Goal: Contribute content

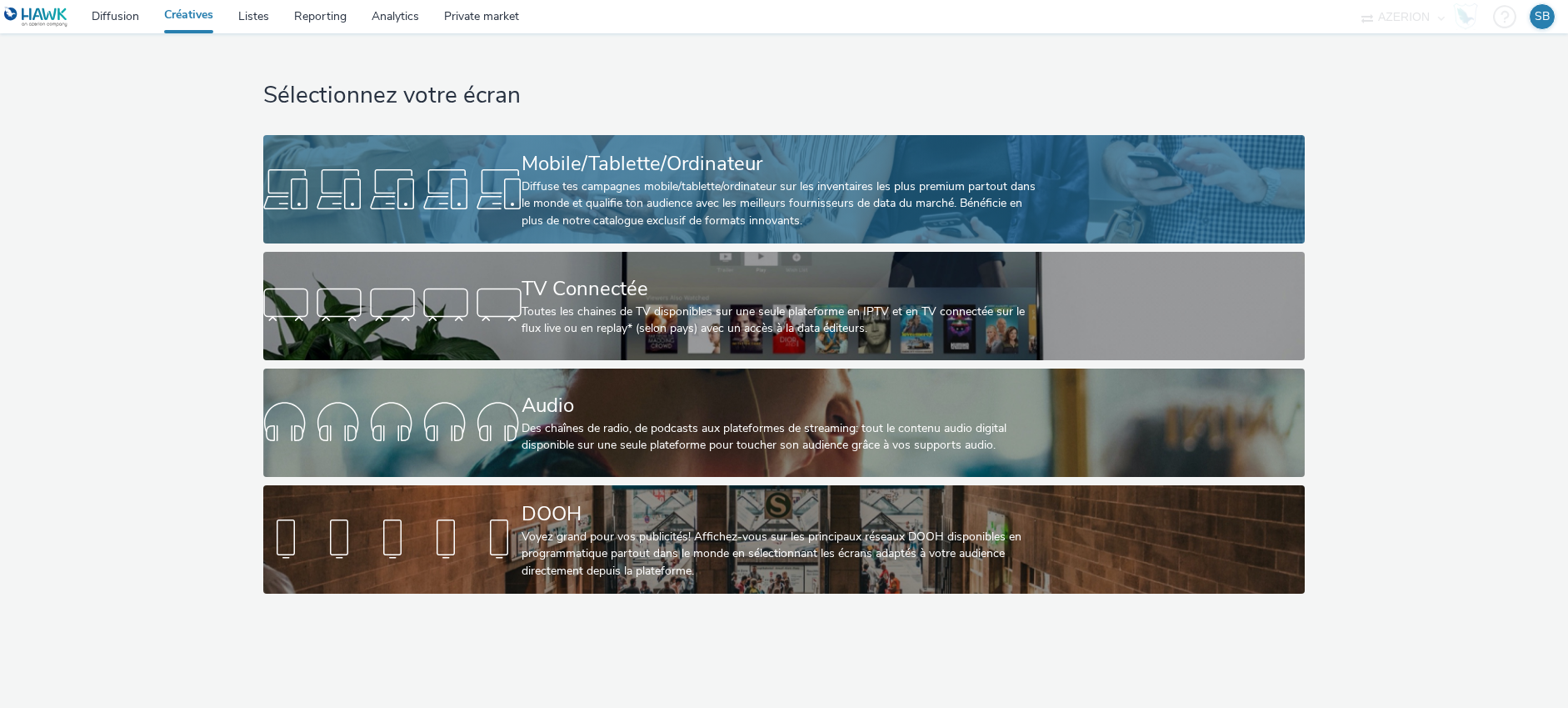
click at [437, 168] on div at bounding box center [392, 189] width 258 height 53
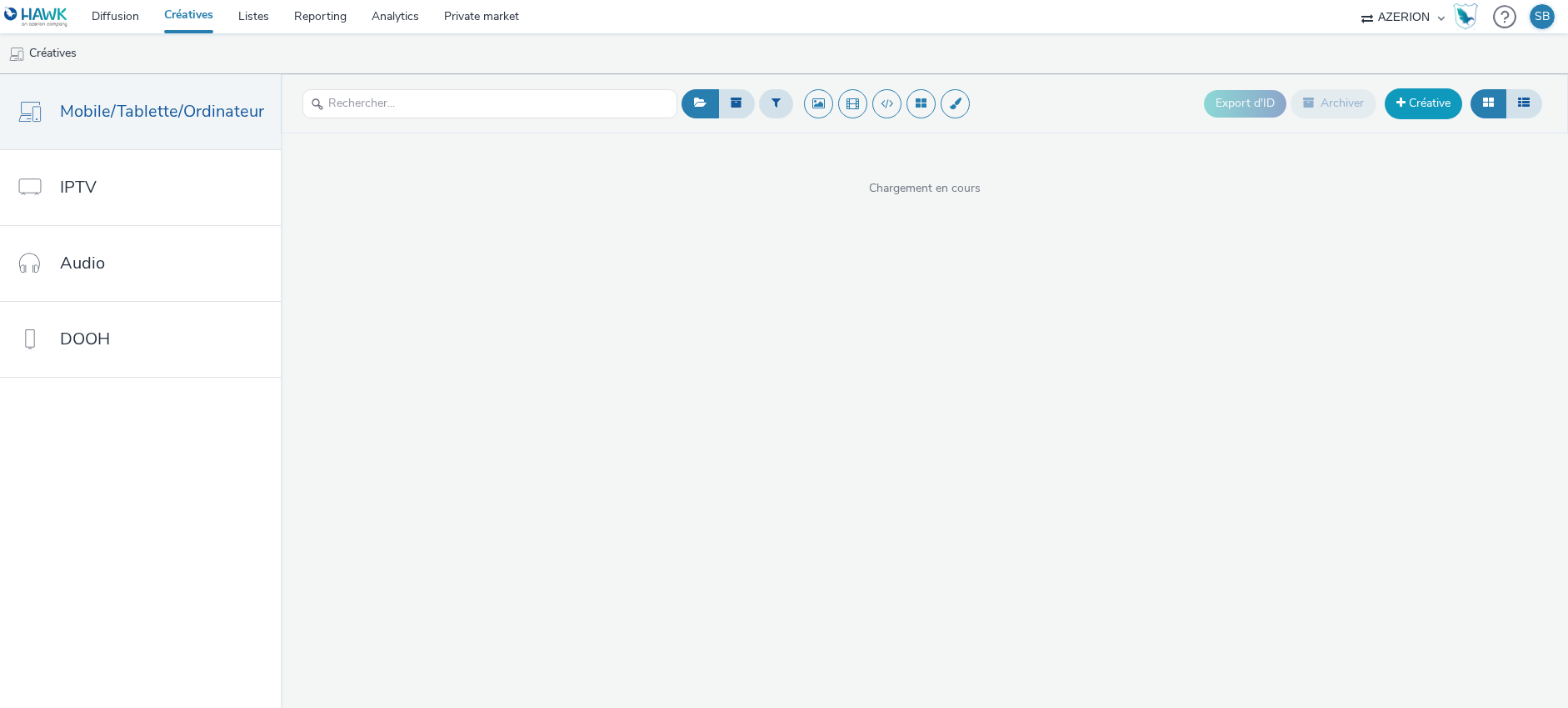
click at [1425, 102] on link "Créative" at bounding box center [1423, 103] width 77 height 30
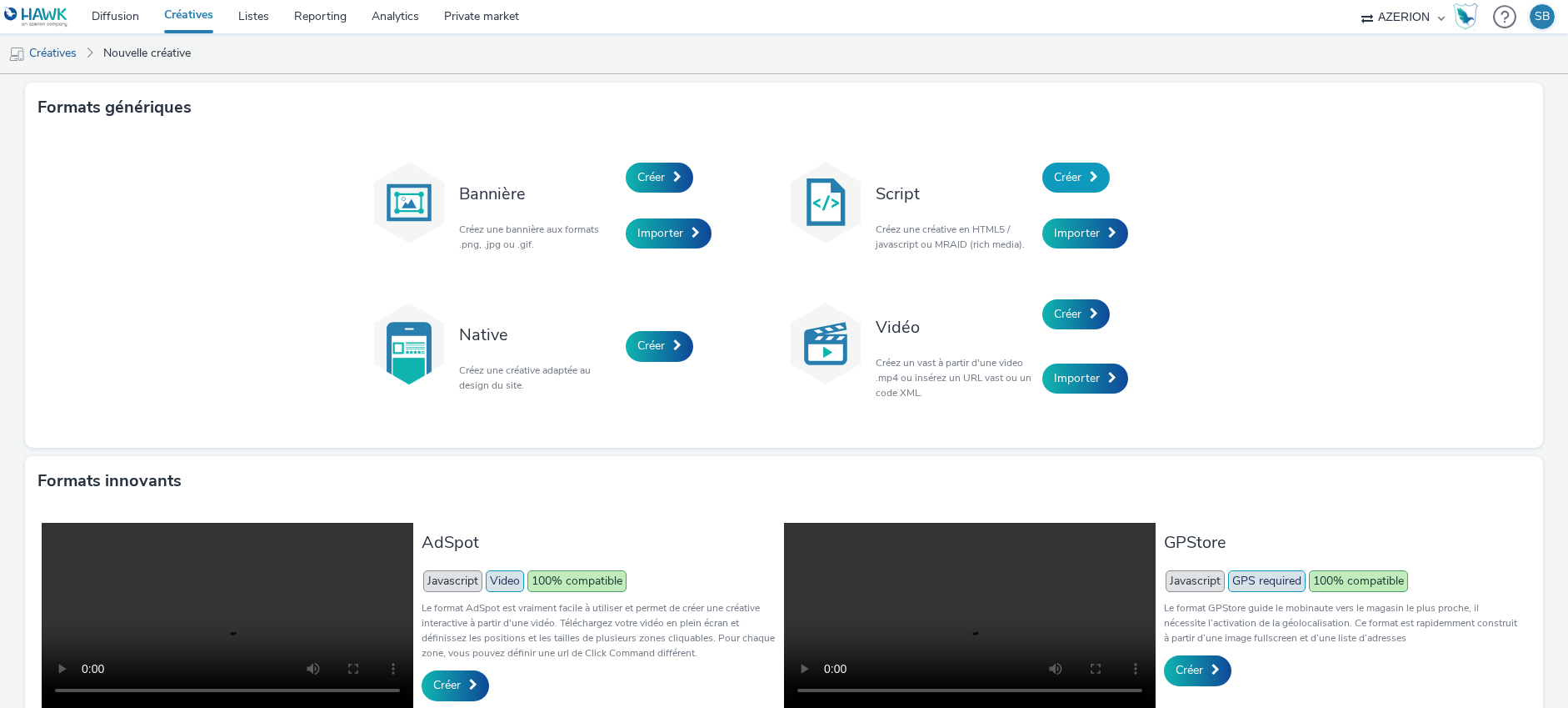
click at [1083, 188] on link "Créer" at bounding box center [1076, 177] width 68 height 30
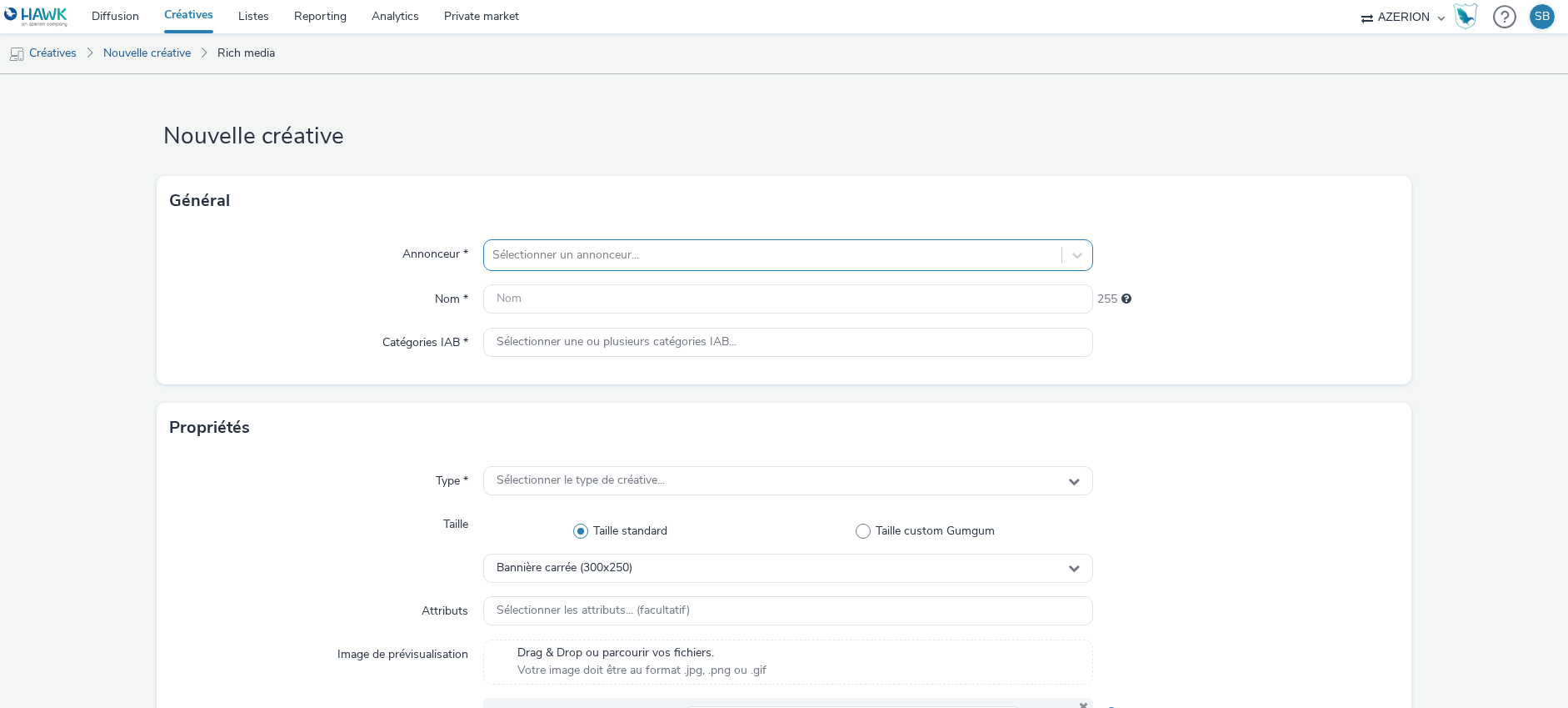
click at [630, 262] on div at bounding box center [772, 255] width 560 height 20
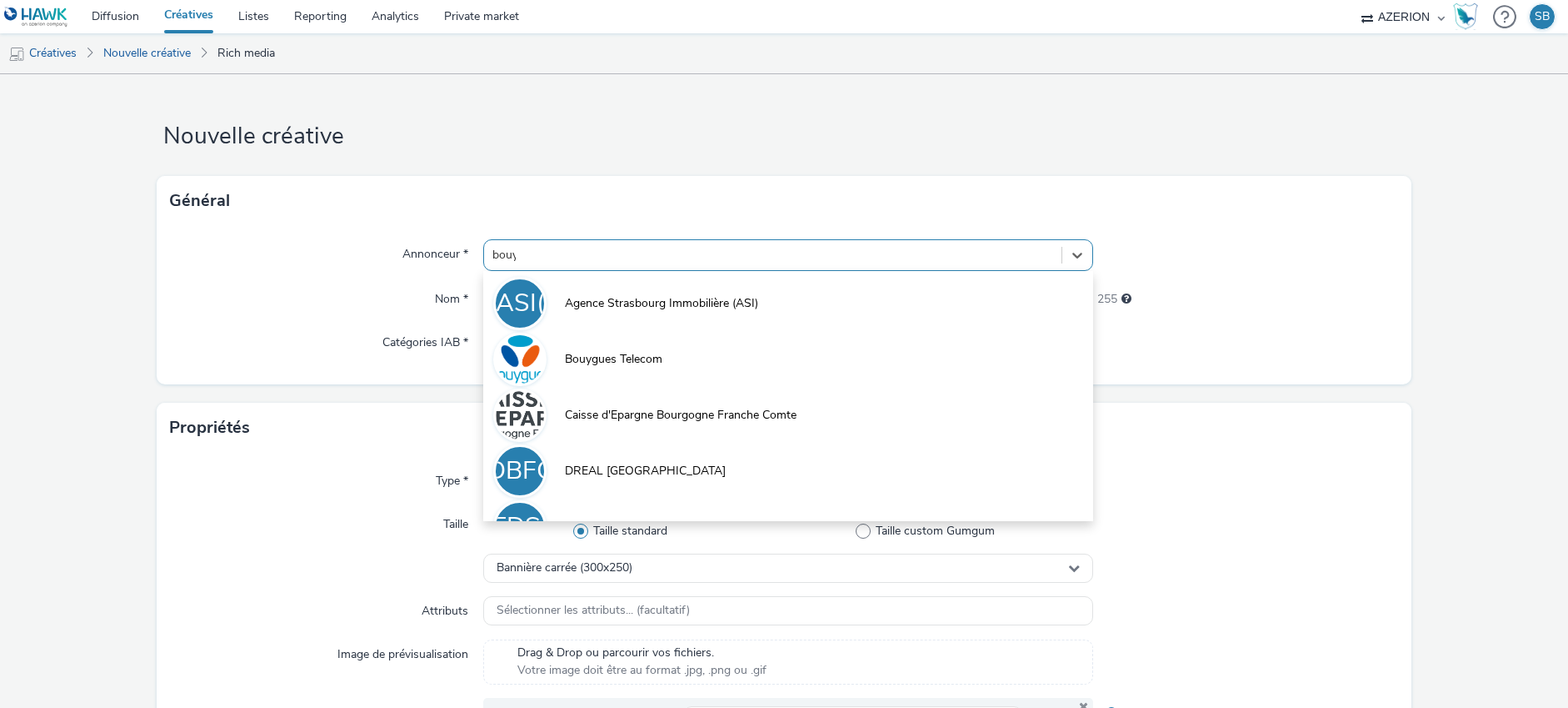
type input "bouyg"
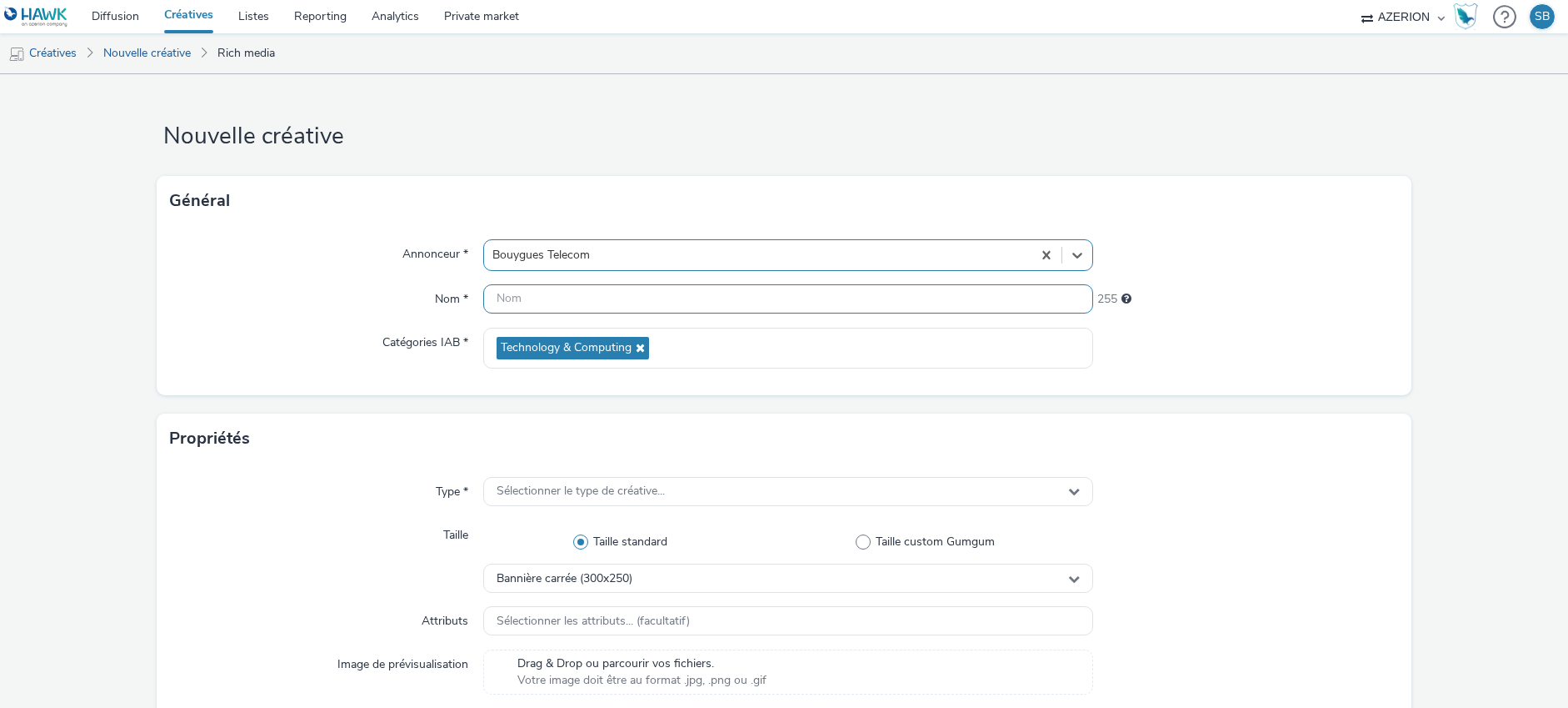
click at [633, 307] on input "text" at bounding box center [788, 298] width 610 height 29
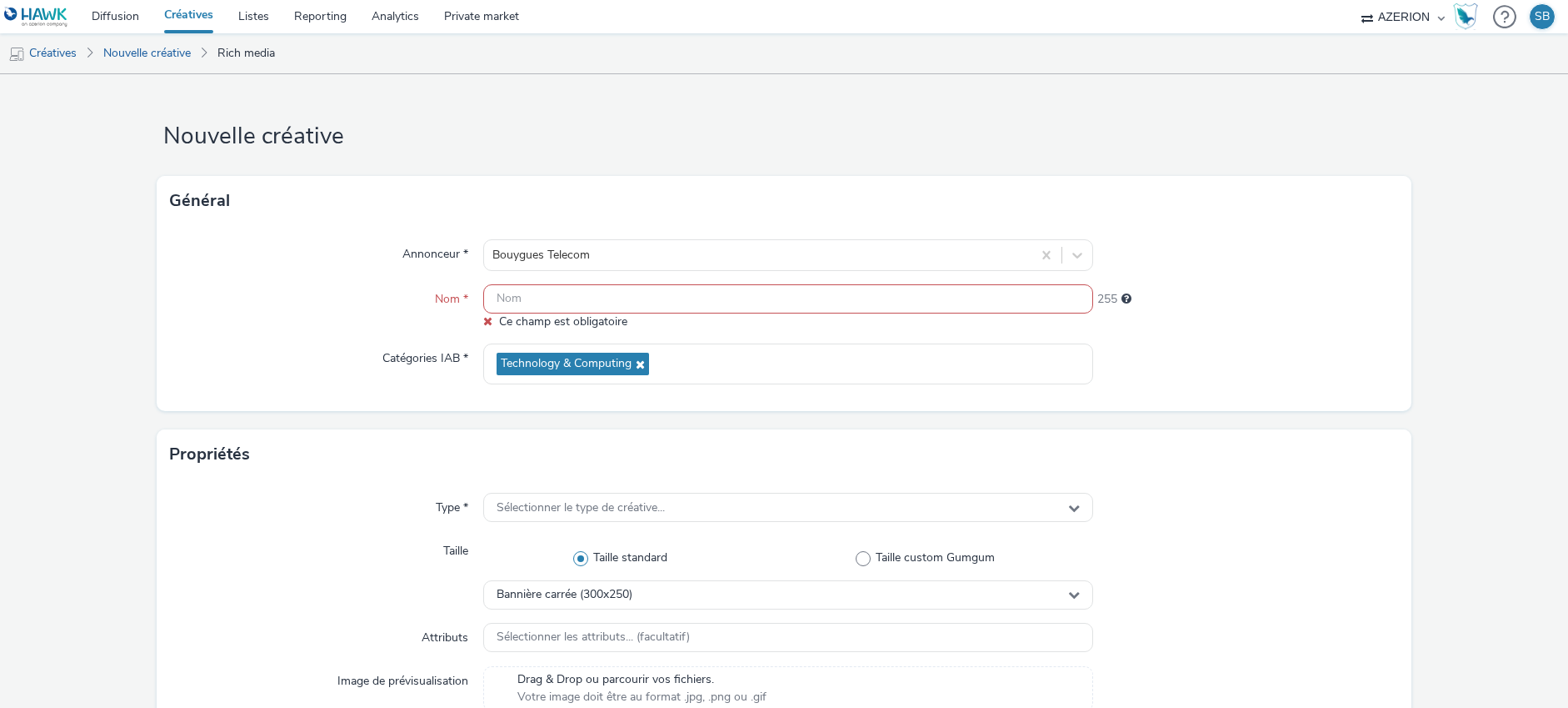
paste input "BT_LGJ_DTS"
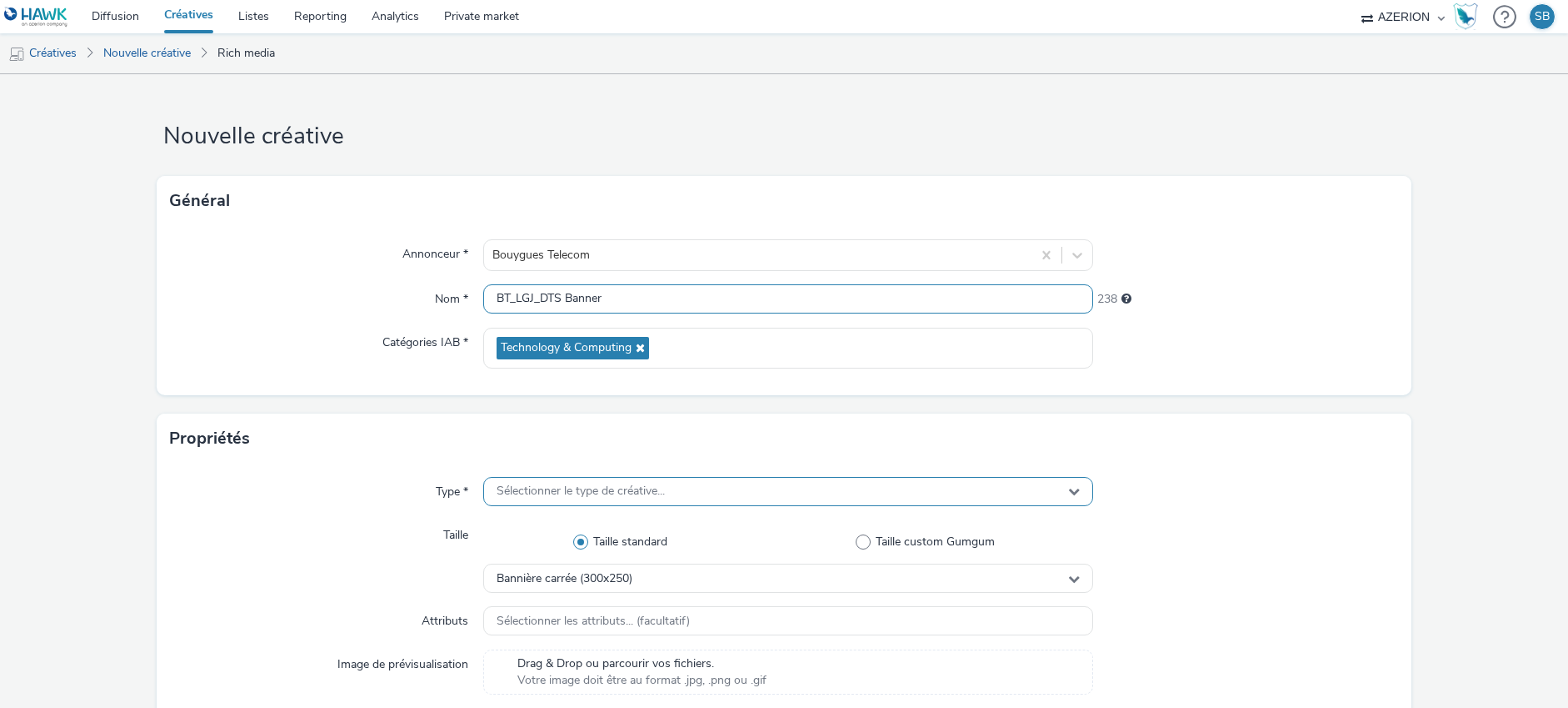
type input "BT_LGJ_DTS Banner"
click at [560, 499] on div "Sélectionner le type de créative..." at bounding box center [788, 491] width 610 height 29
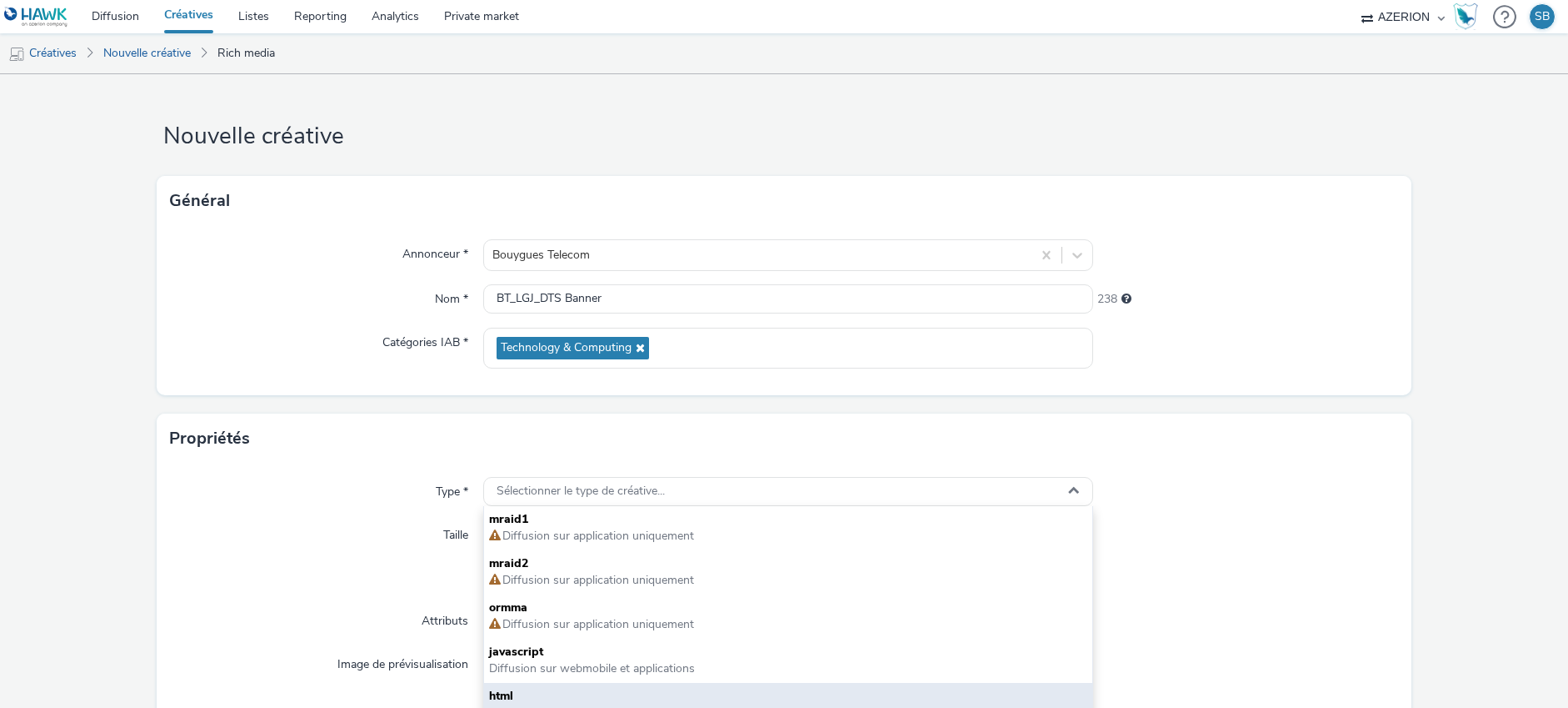
click at [534, 688] on span "html" at bounding box center [788, 695] width 598 height 16
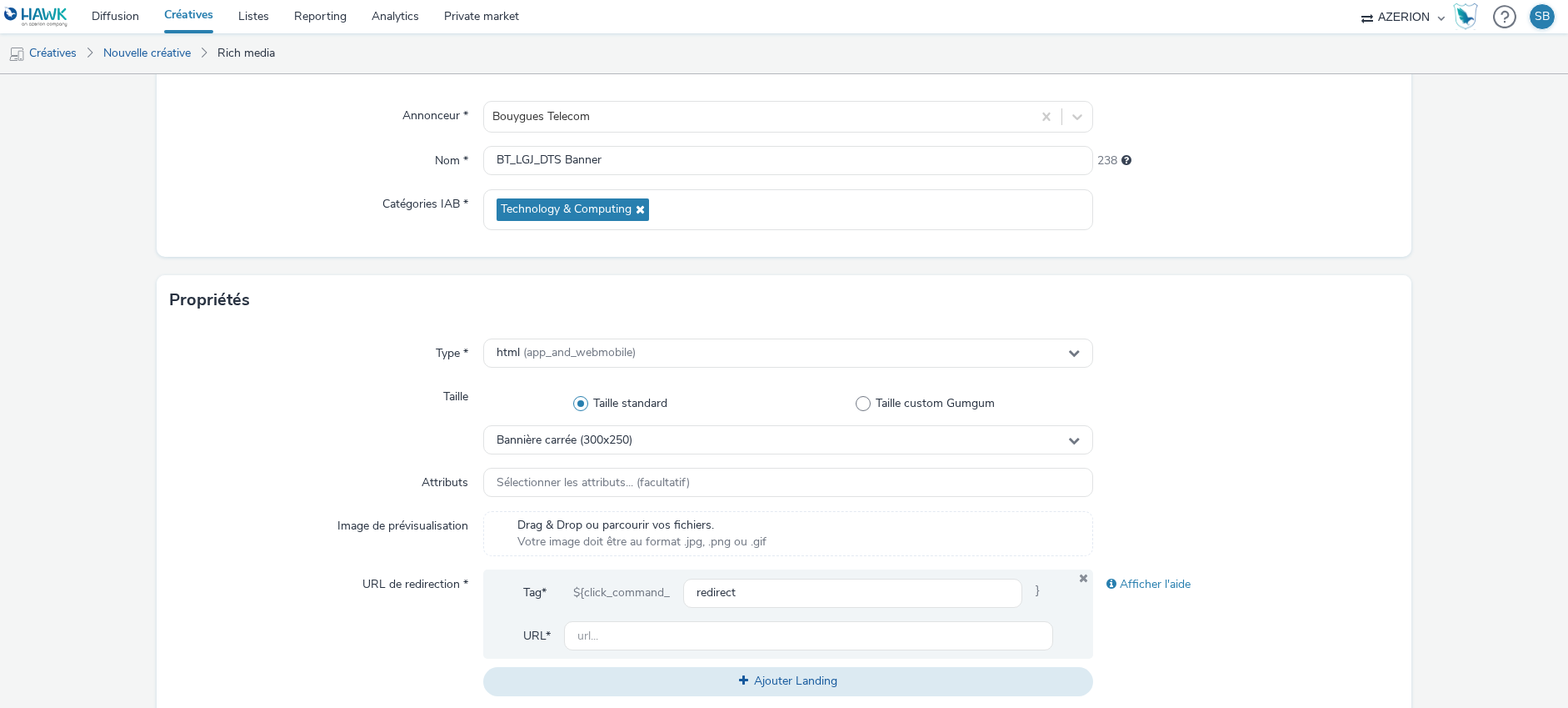
scroll to position [198, 0]
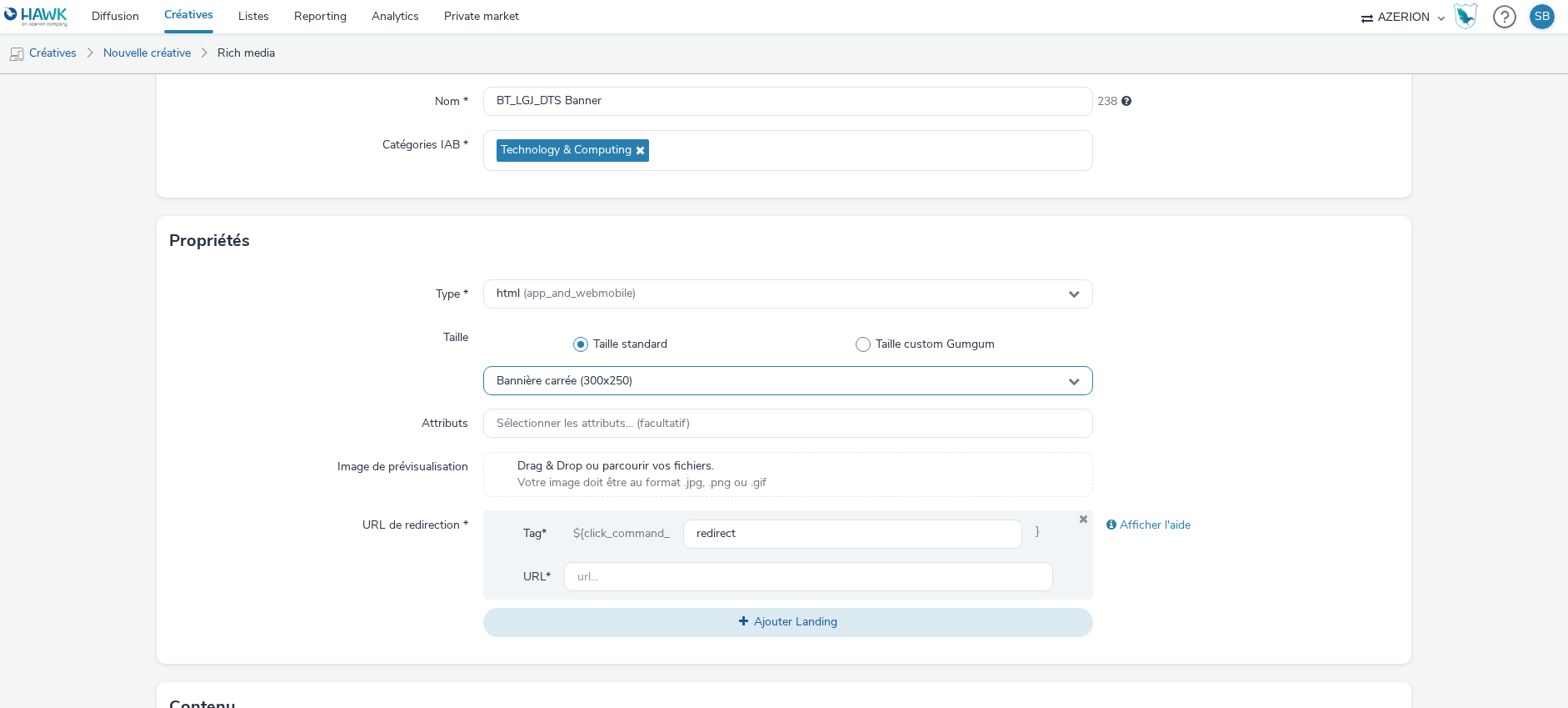
click at [581, 380] on span "Bannière carrée (300x250)" at bounding box center [564, 381] width 136 height 15
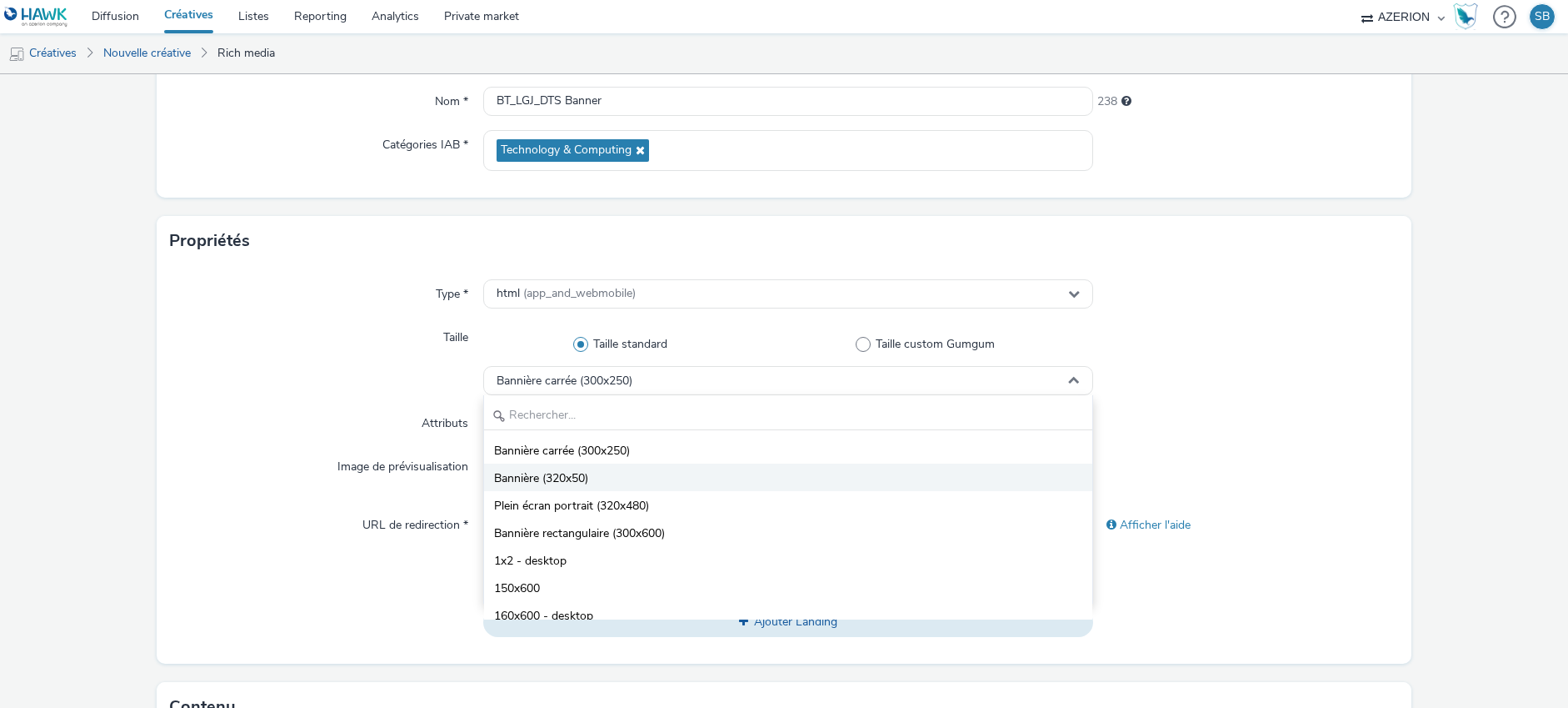
click at [614, 473] on li "Bannière (320x50)" at bounding box center [788, 477] width 608 height 27
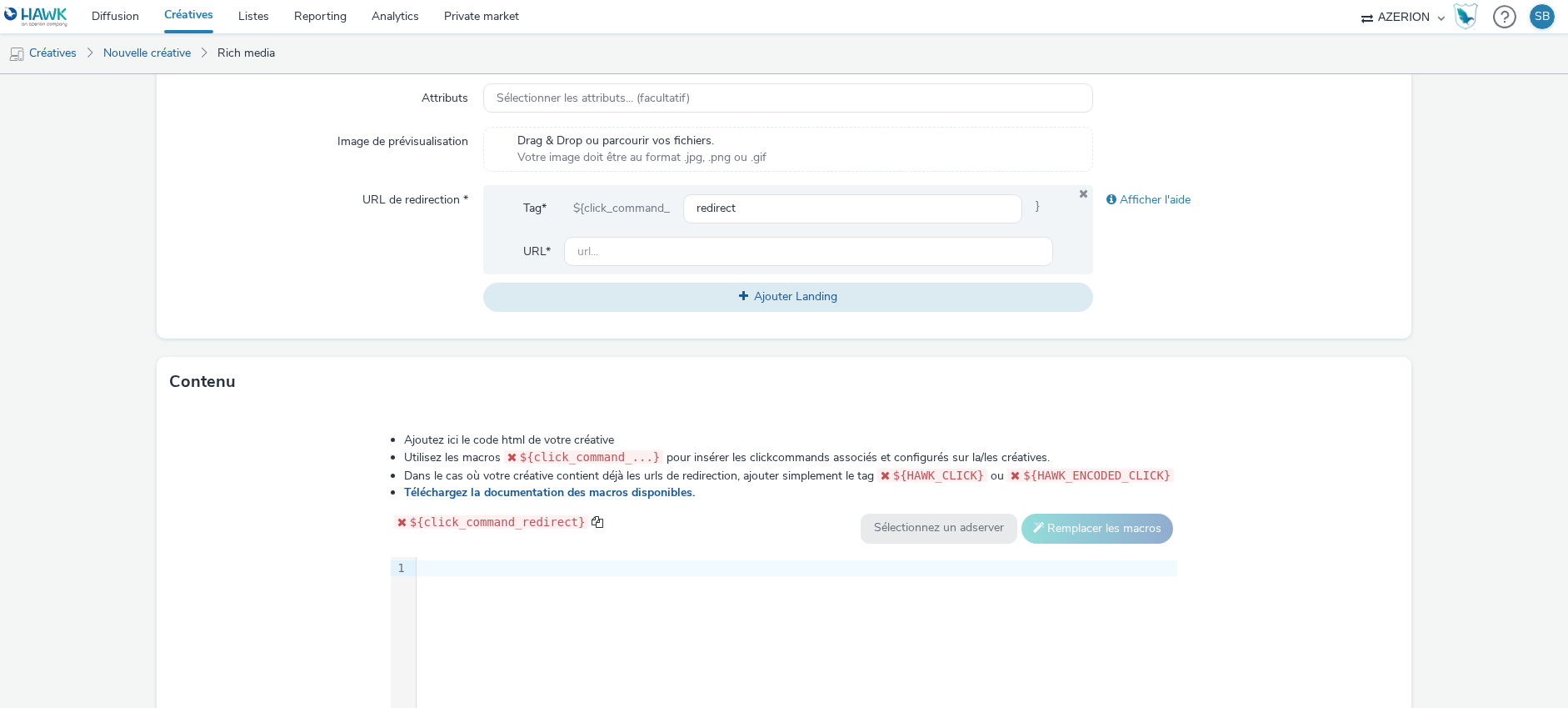
scroll to position [734, 0]
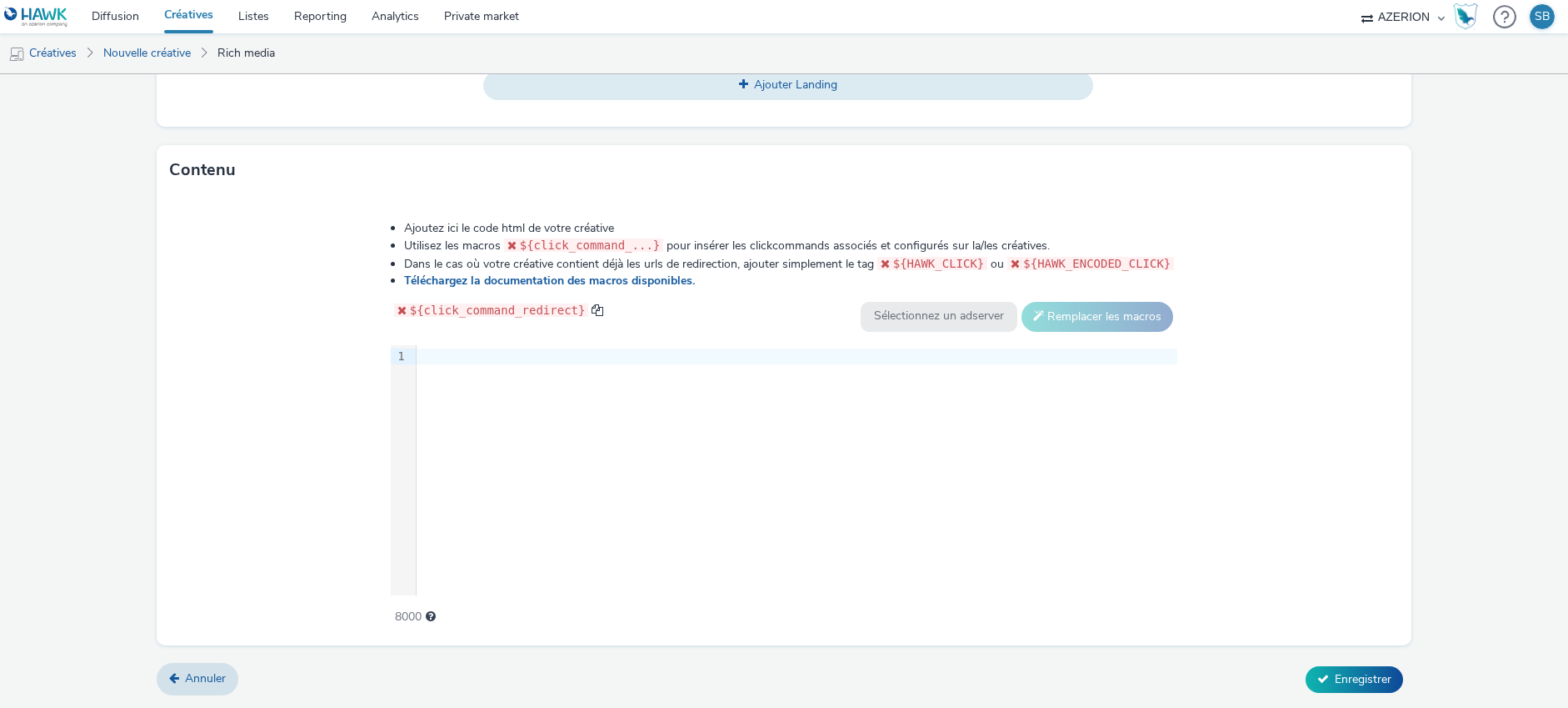
click at [511, 357] on div at bounding box center [797, 356] width 761 height 16
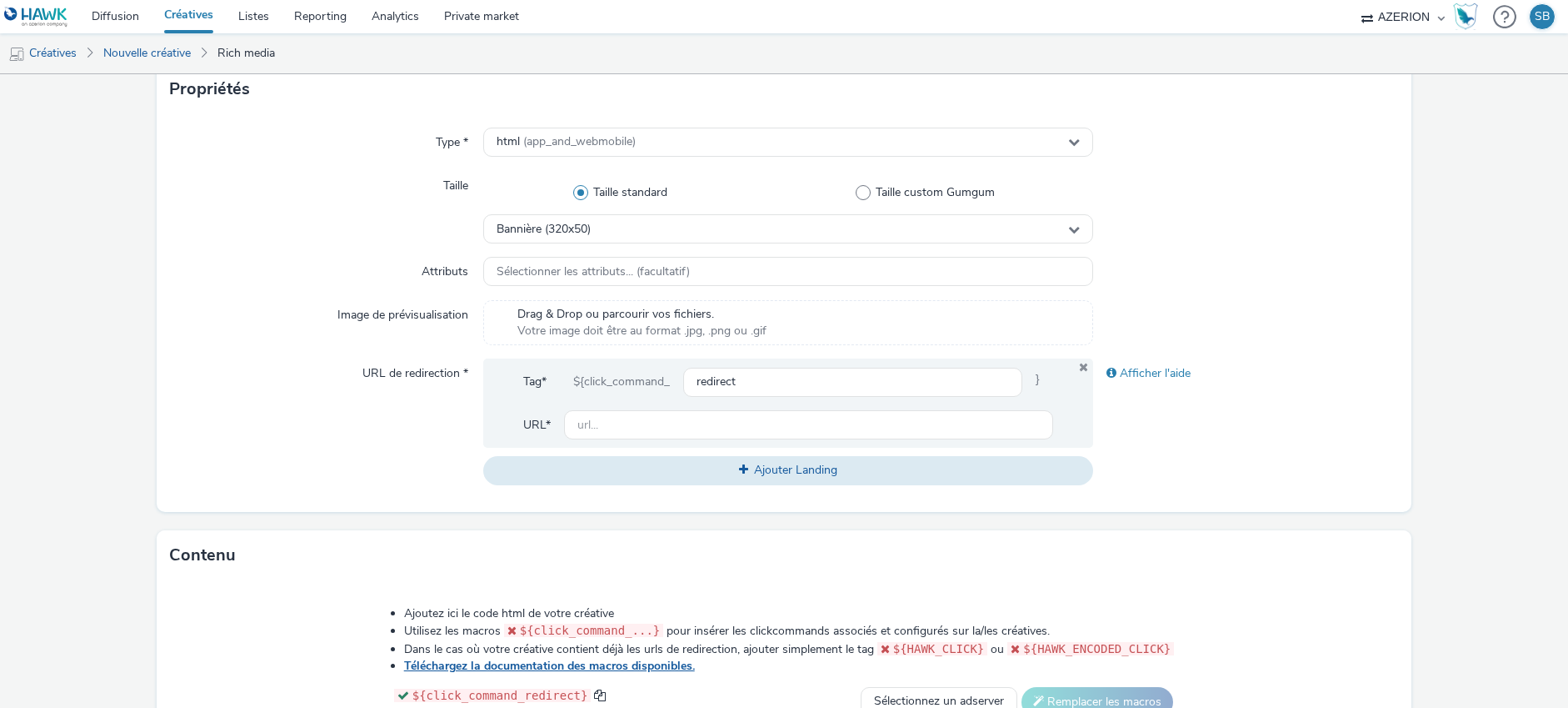
scroll to position [338, 0]
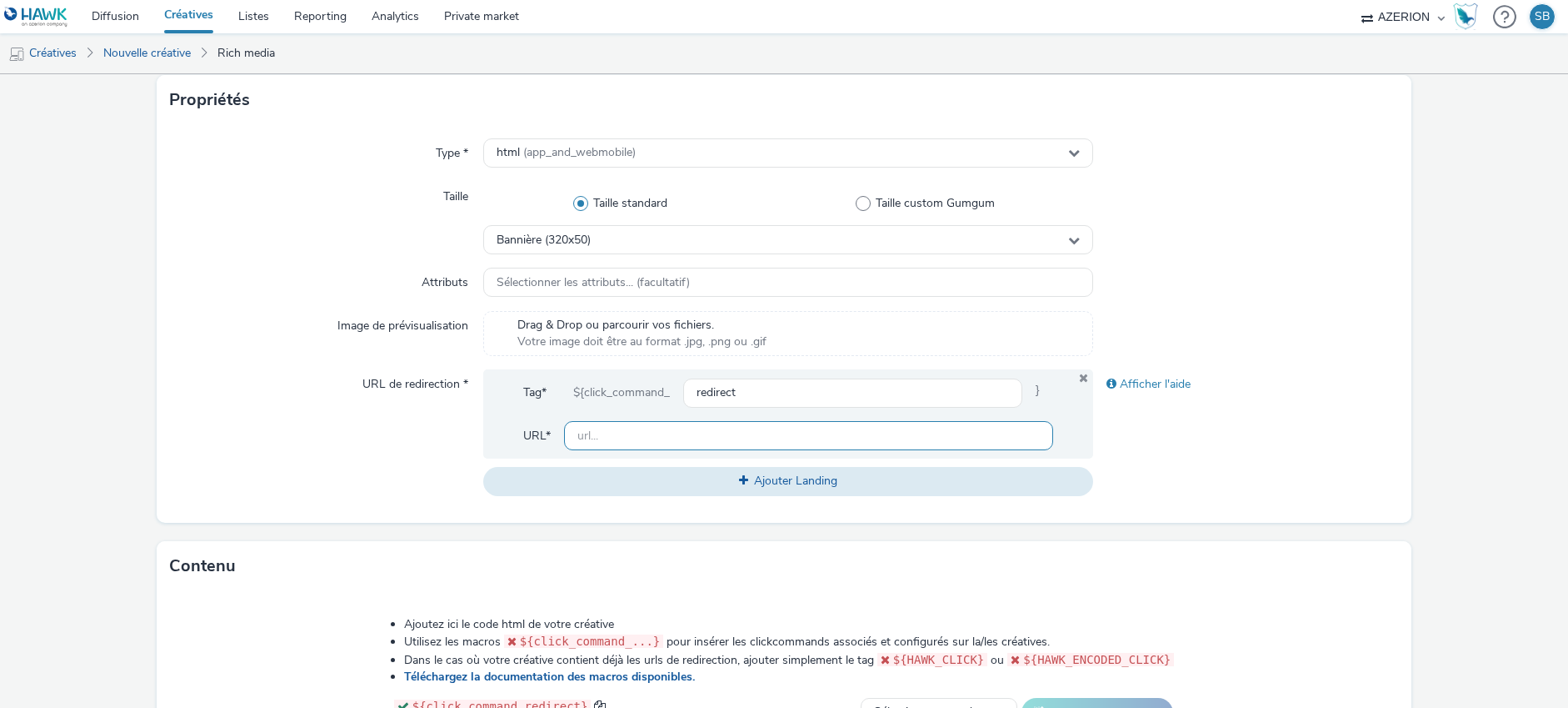
click at [638, 443] on input "text" at bounding box center [808, 436] width 489 height 29
paste input "[URL][DOMAIN_NAME]"
type input "[URL][DOMAIN_NAME]"
click at [517, 509] on div "Type * html (app_and_webmobile) Taille Taille standard Taille custom Gumgum Ban…" at bounding box center [784, 323] width 1254 height 397
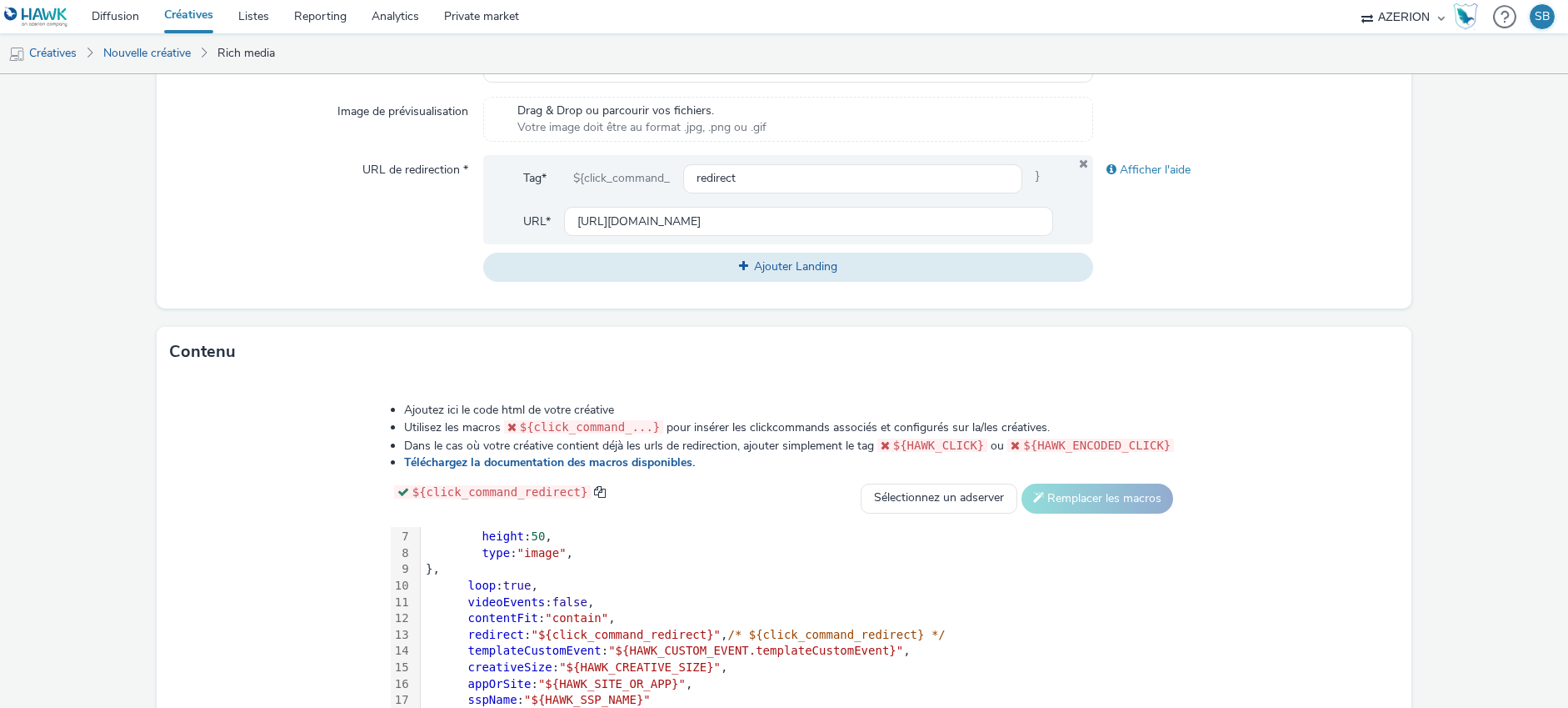
scroll to position [734, 0]
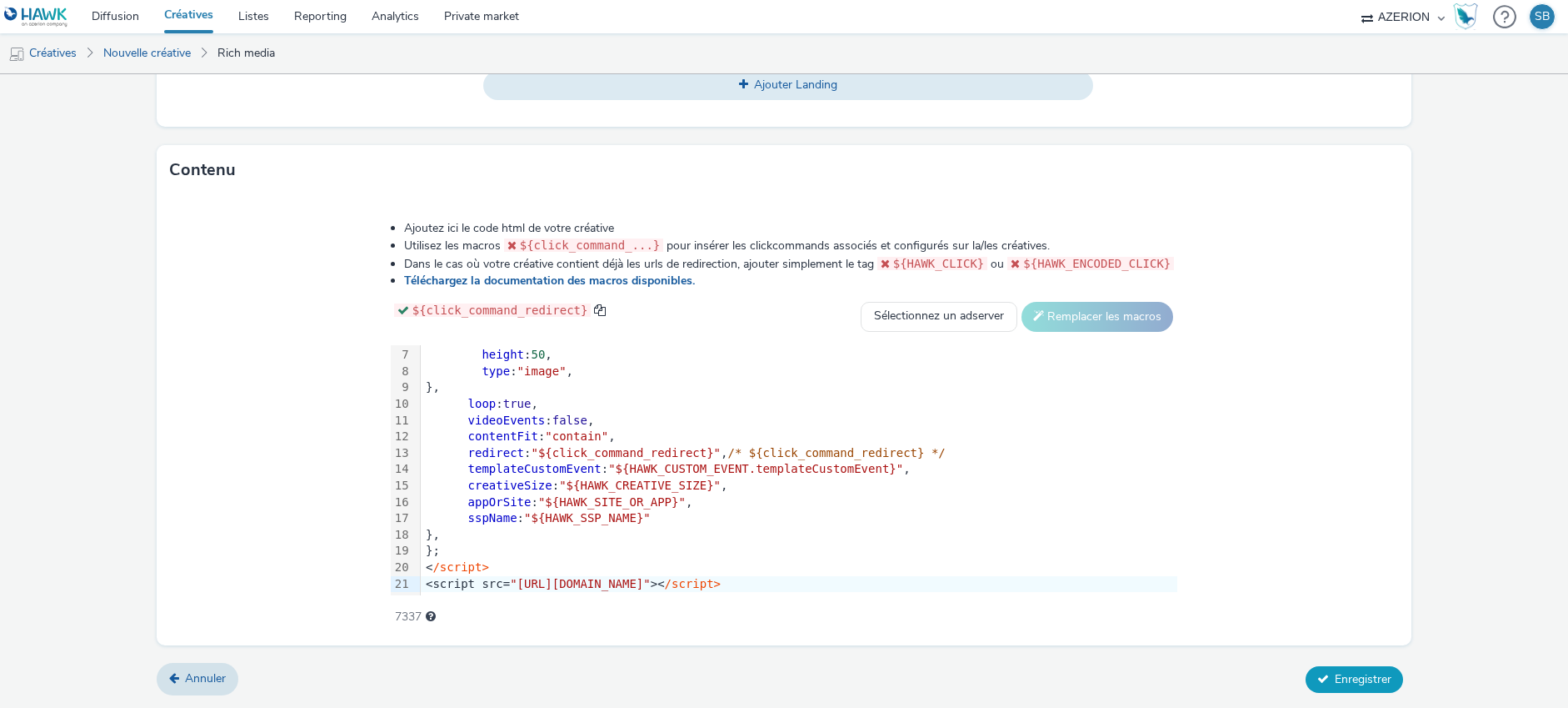
click at [1316, 666] on button "Enregistrer" at bounding box center [1353, 680] width 98 height 27
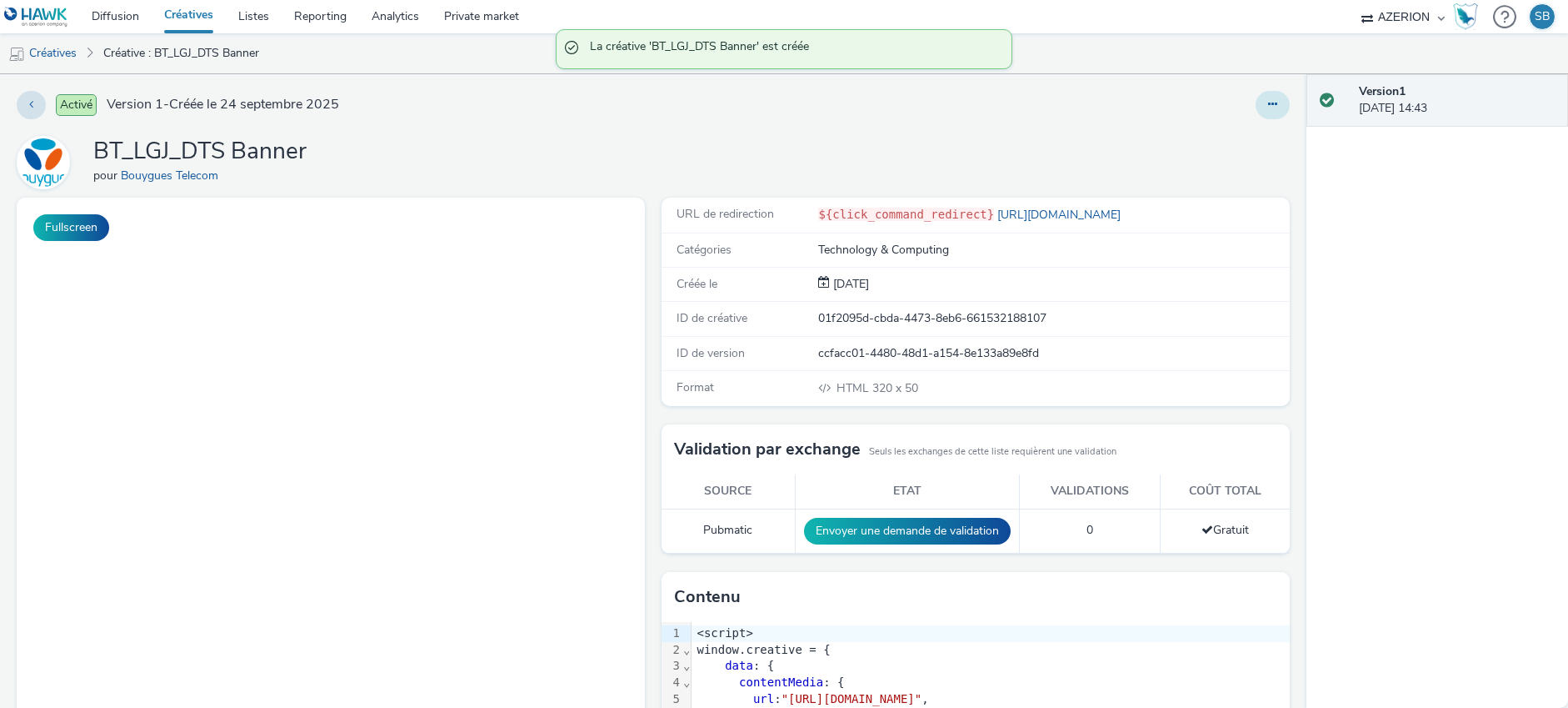
click at [1260, 99] on button at bounding box center [1272, 105] width 34 height 28
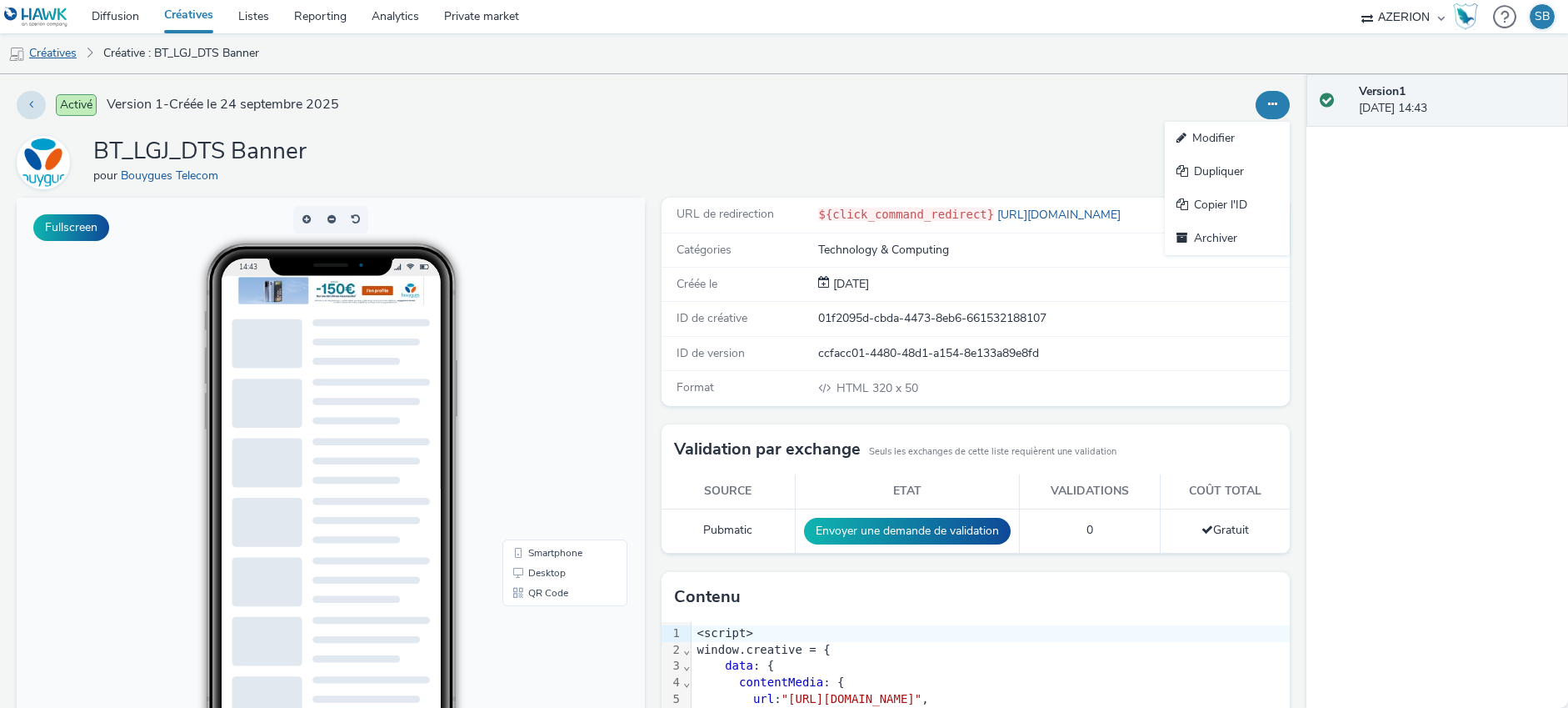
click at [57, 52] on link "Créatives" at bounding box center [43, 52] width 85 height 40
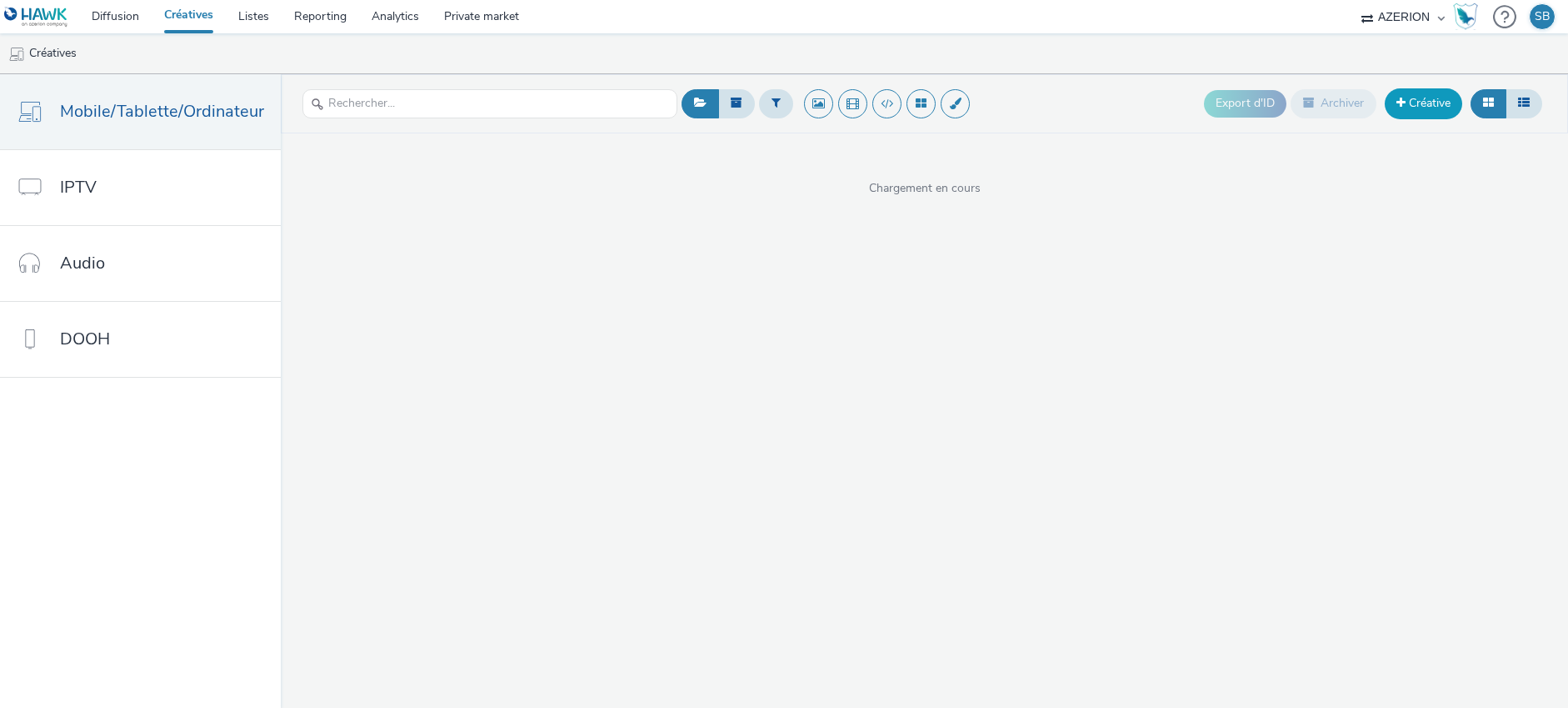
click at [1413, 105] on link "Créative" at bounding box center [1423, 103] width 77 height 30
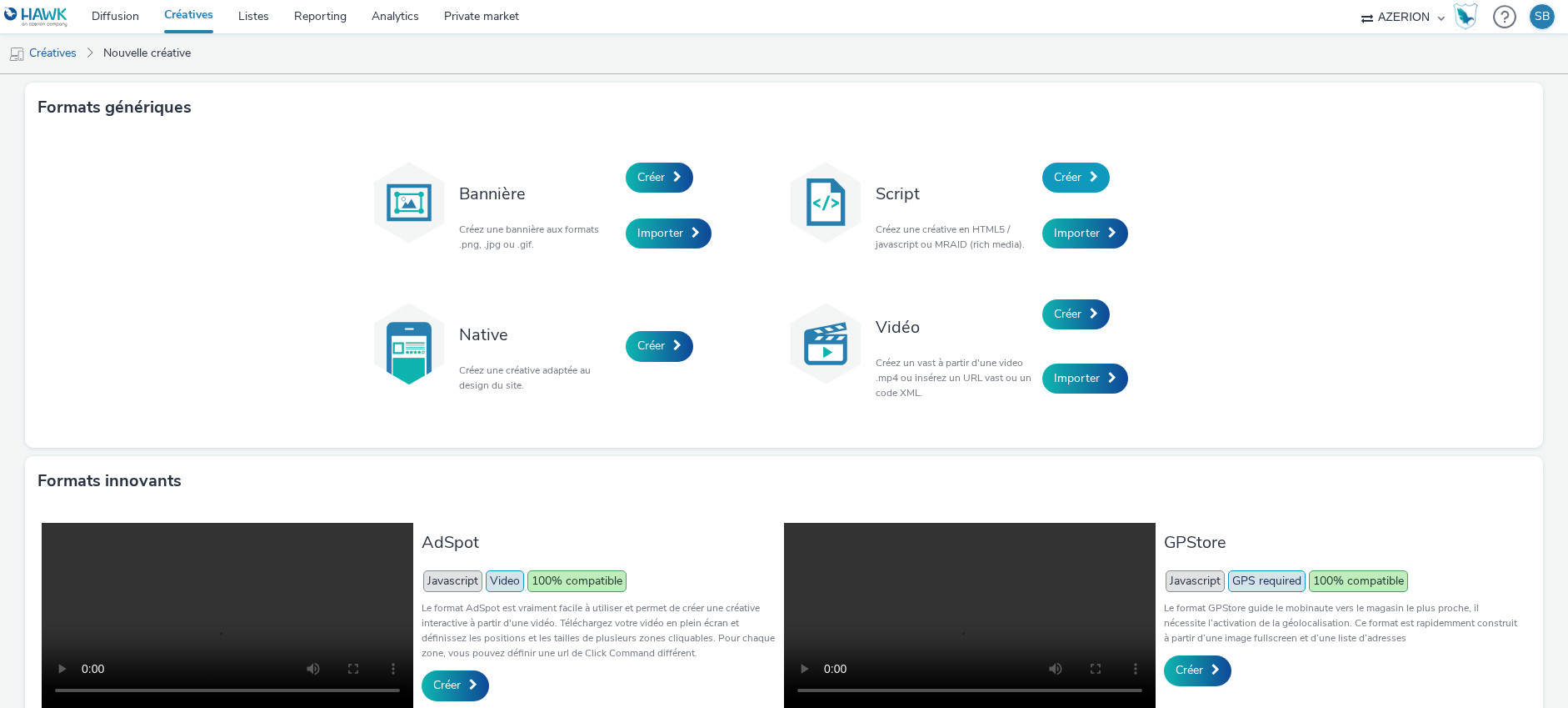
click at [1084, 181] on link "Créer" at bounding box center [1076, 177] width 68 height 30
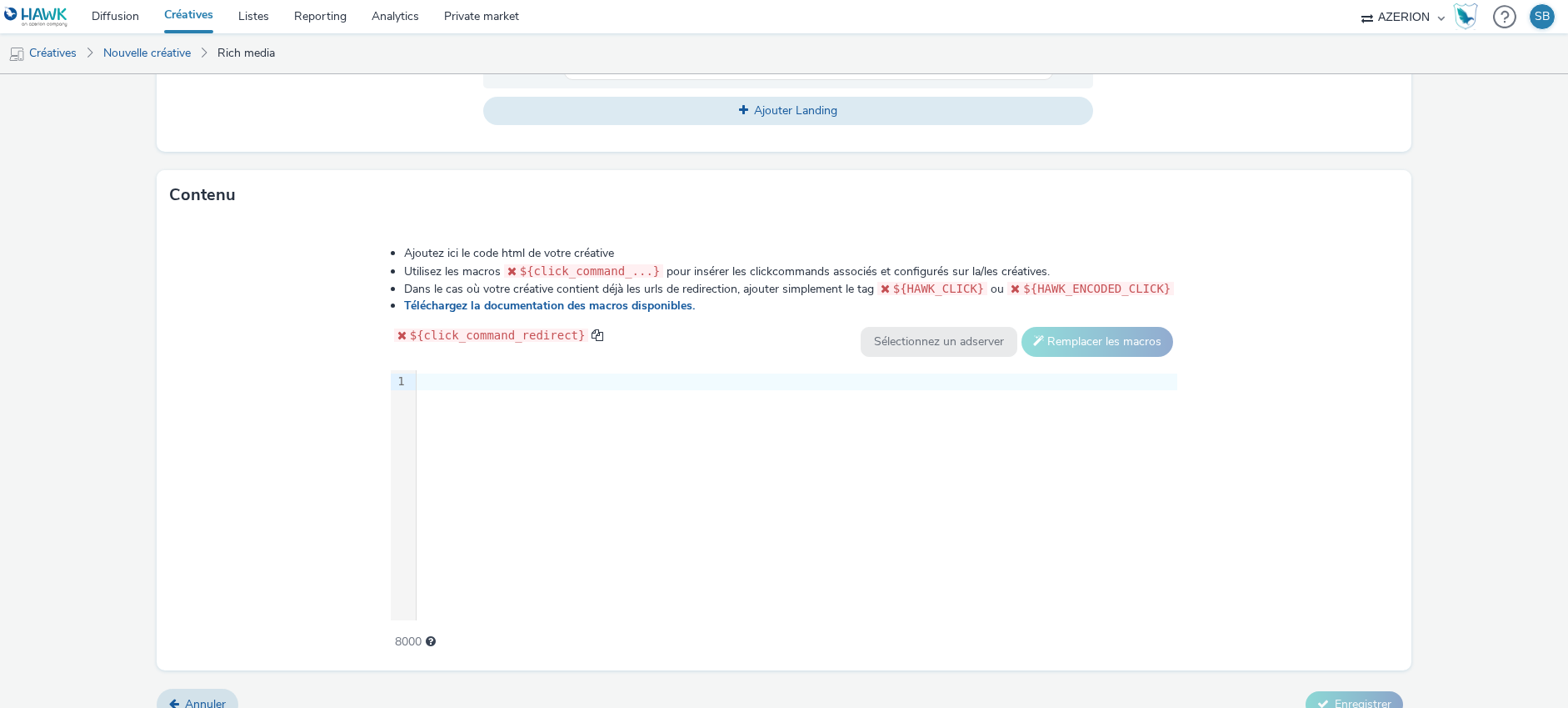
scroll to position [713, 0]
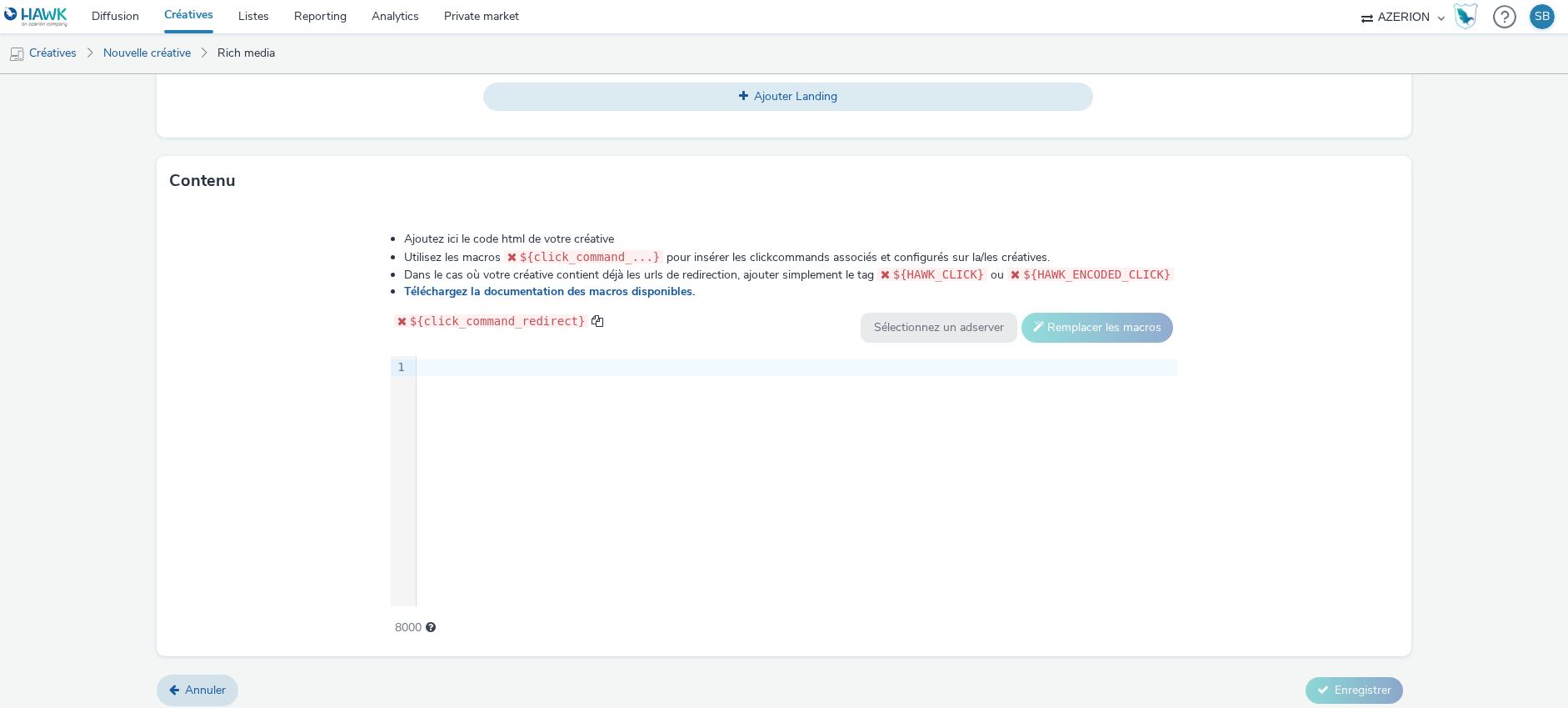
click at [564, 370] on div at bounding box center [797, 367] width 761 height 16
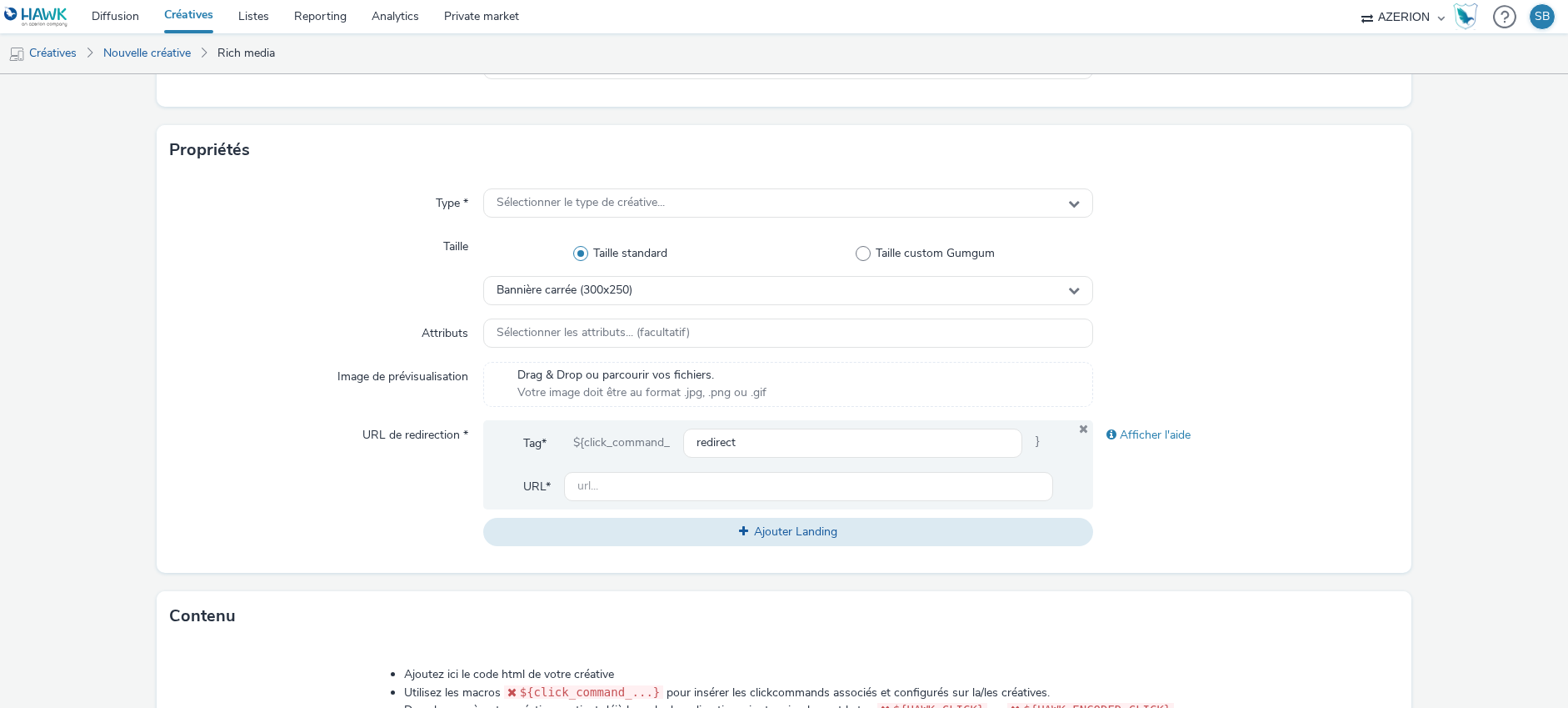
scroll to position [260, 0]
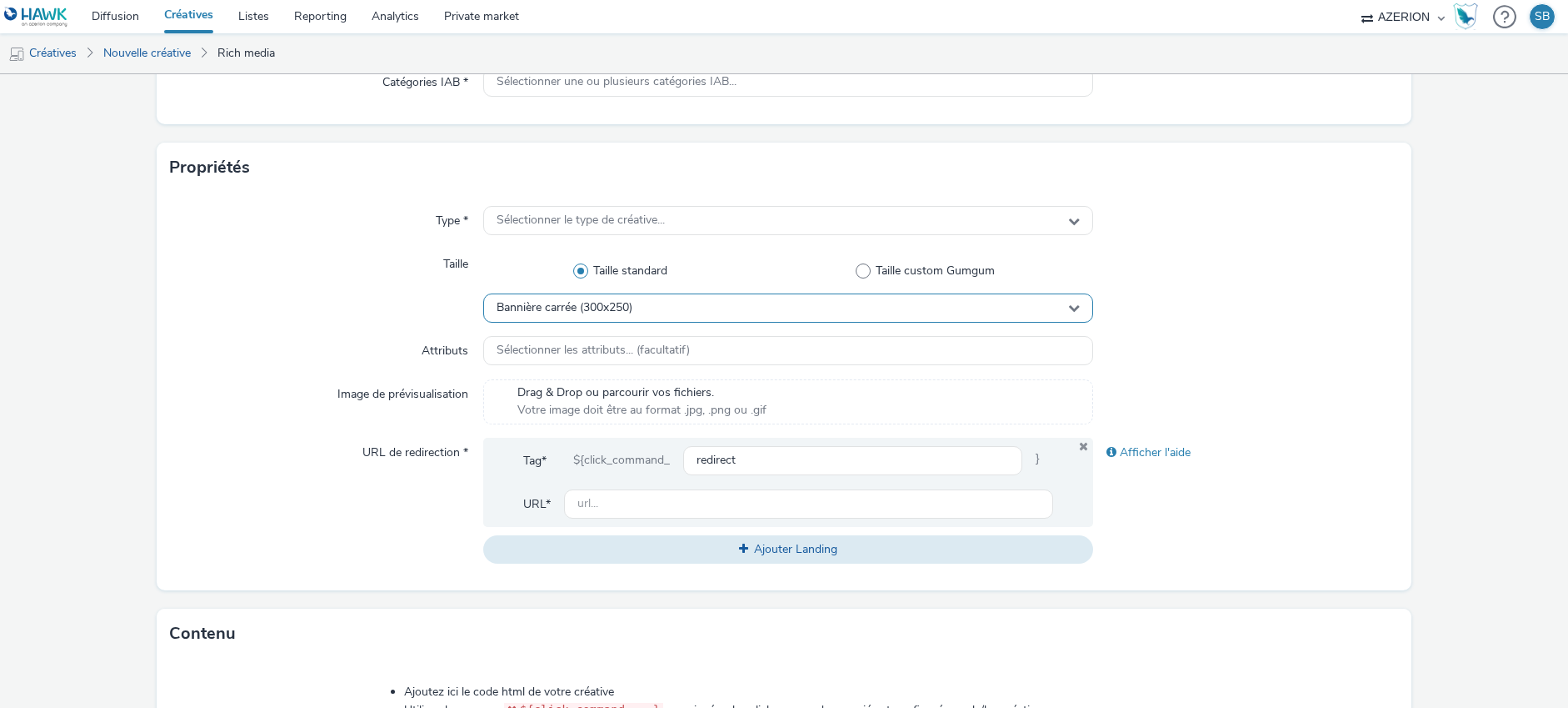
click at [613, 307] on span "Bannière carrée (300x250)" at bounding box center [564, 308] width 136 height 15
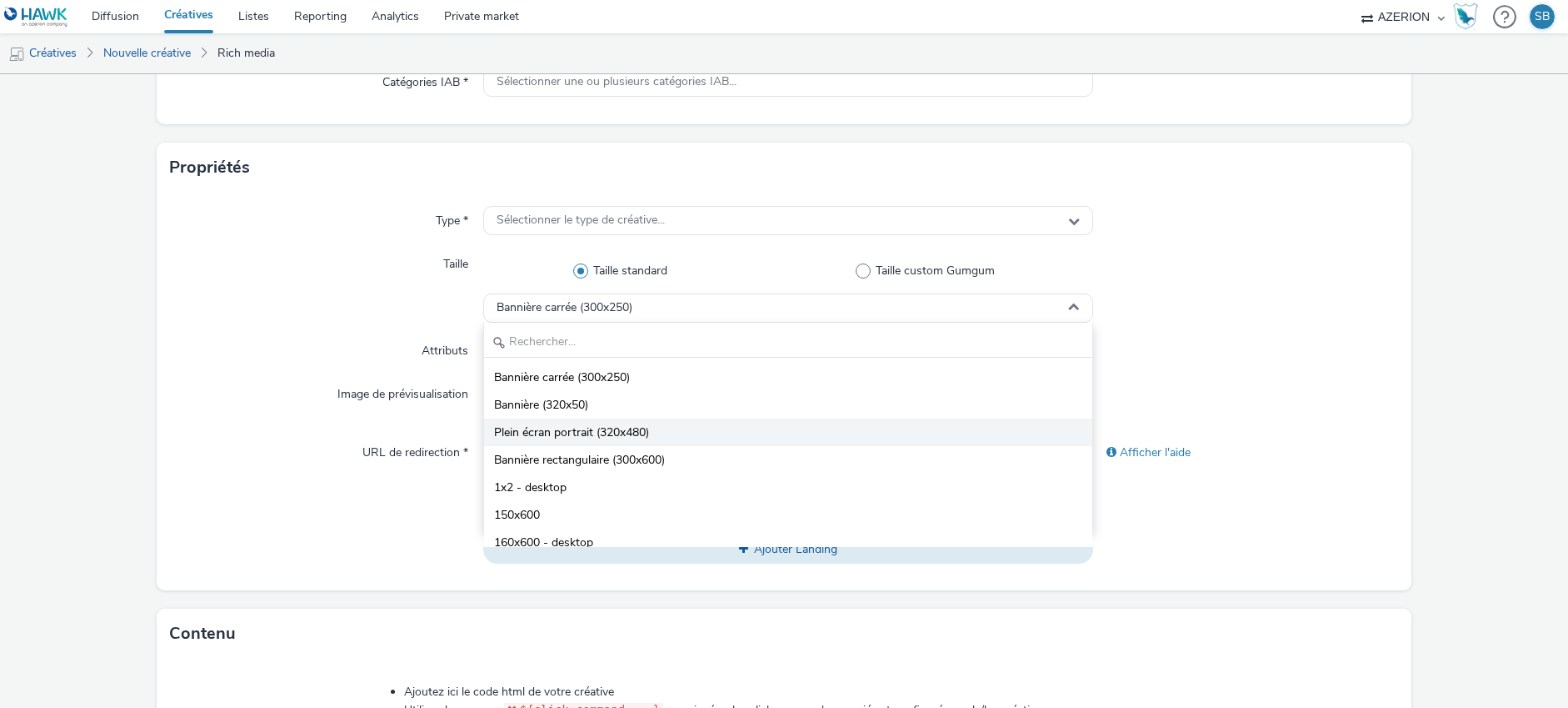
click at [601, 434] on span "Plein écran portrait (320x480)" at bounding box center [571, 432] width 155 height 16
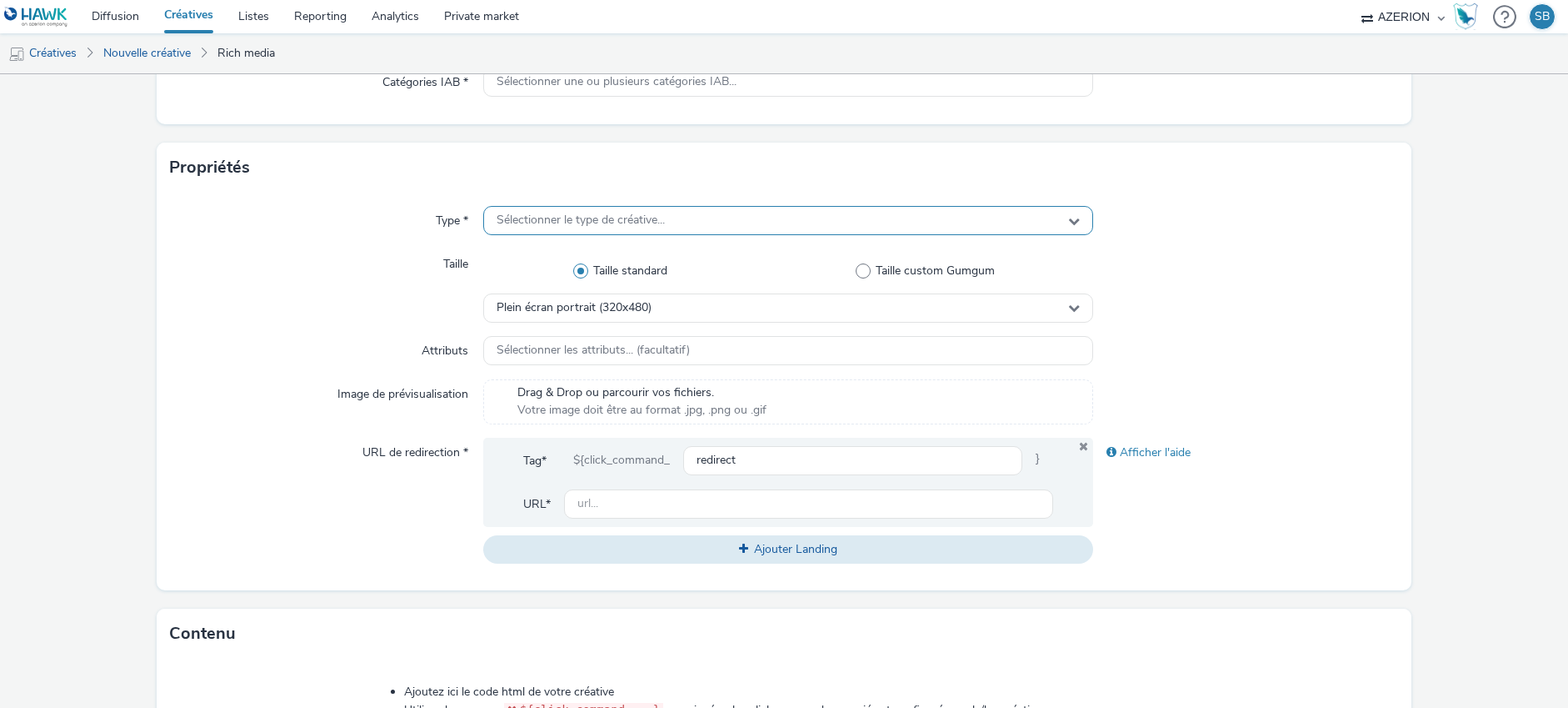
click at [640, 218] on span "Sélectionner le type de créative..." at bounding box center [581, 220] width 168 height 15
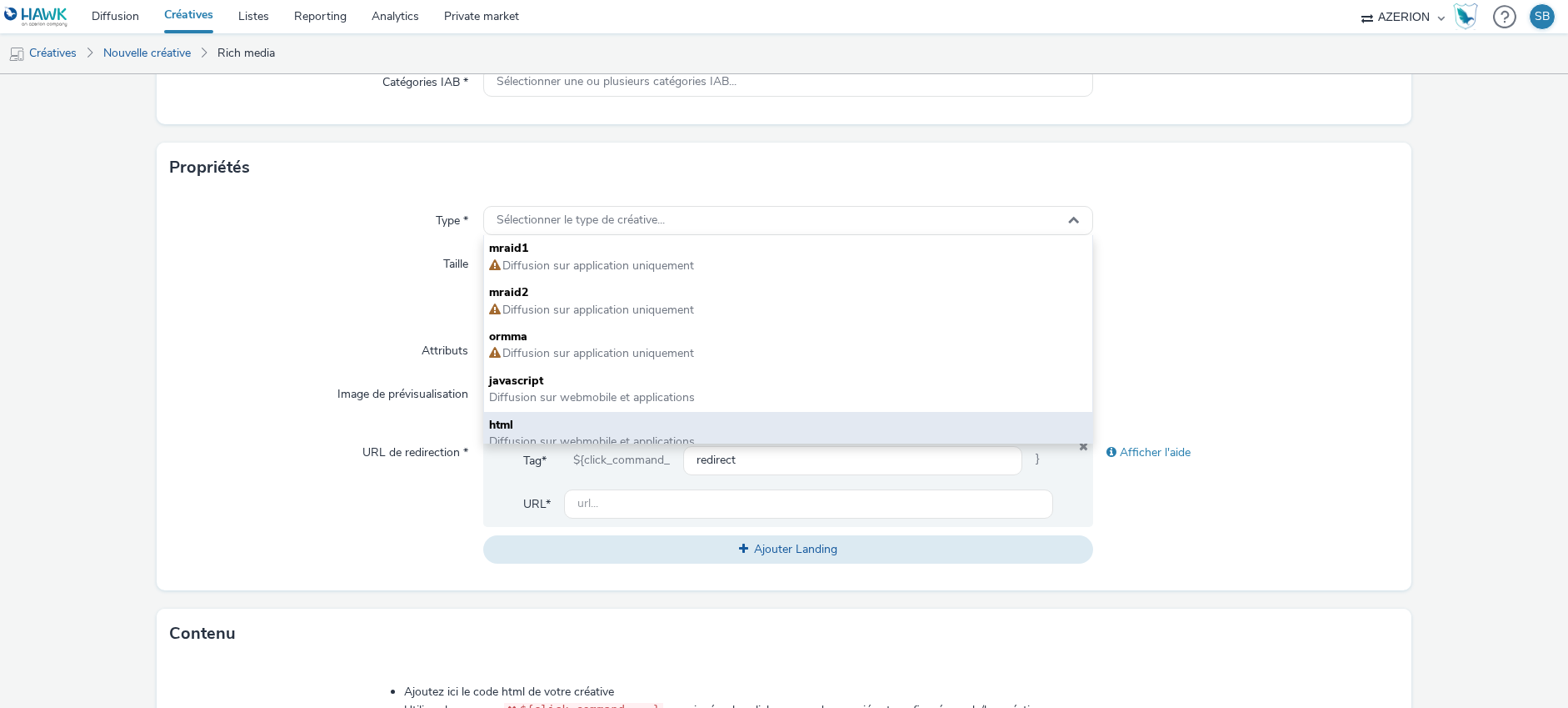
click at [588, 413] on div "html Diffusion sur webmobile et applications" at bounding box center [788, 434] width 608 height 45
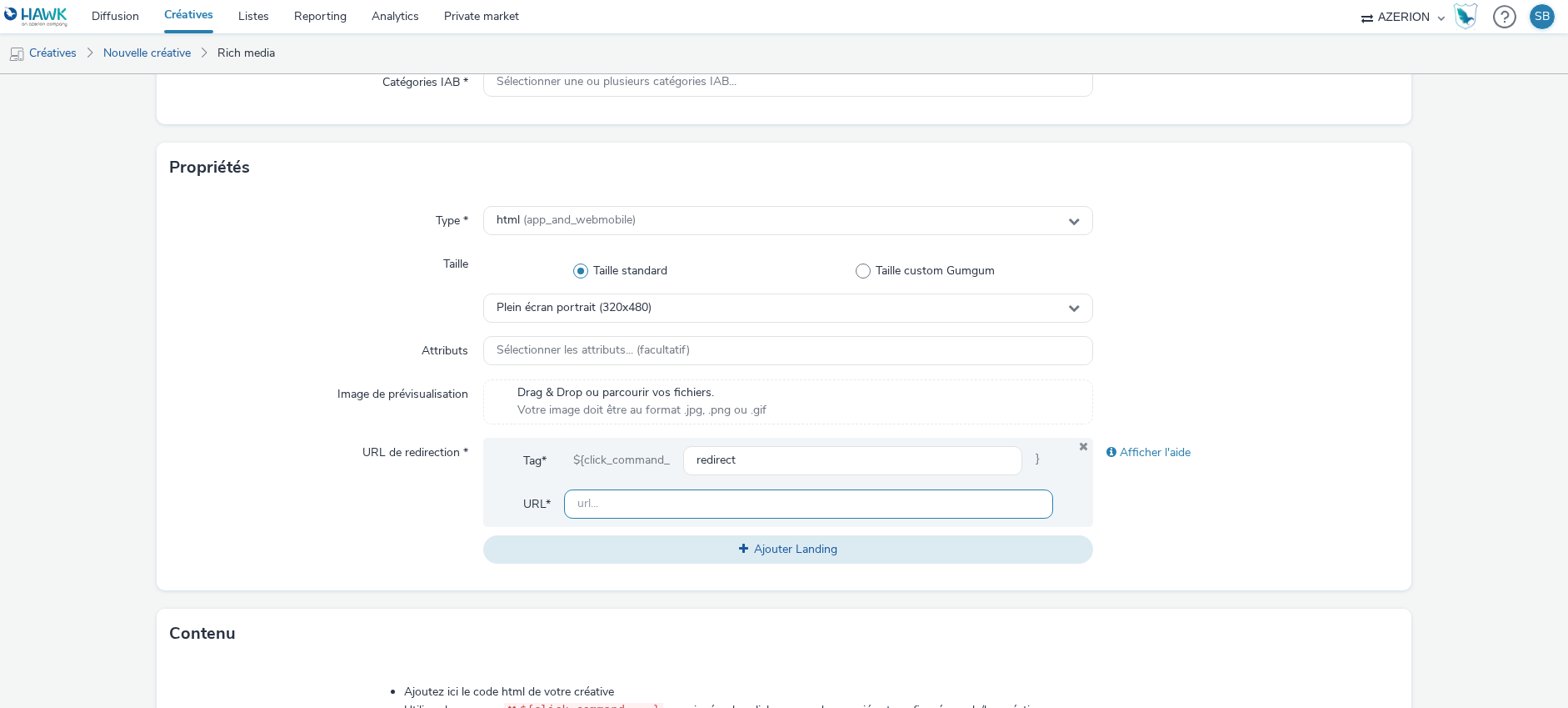
click at [624, 500] on input "text" at bounding box center [808, 504] width 489 height 29
paste input "[URL][DOMAIN_NAME]"
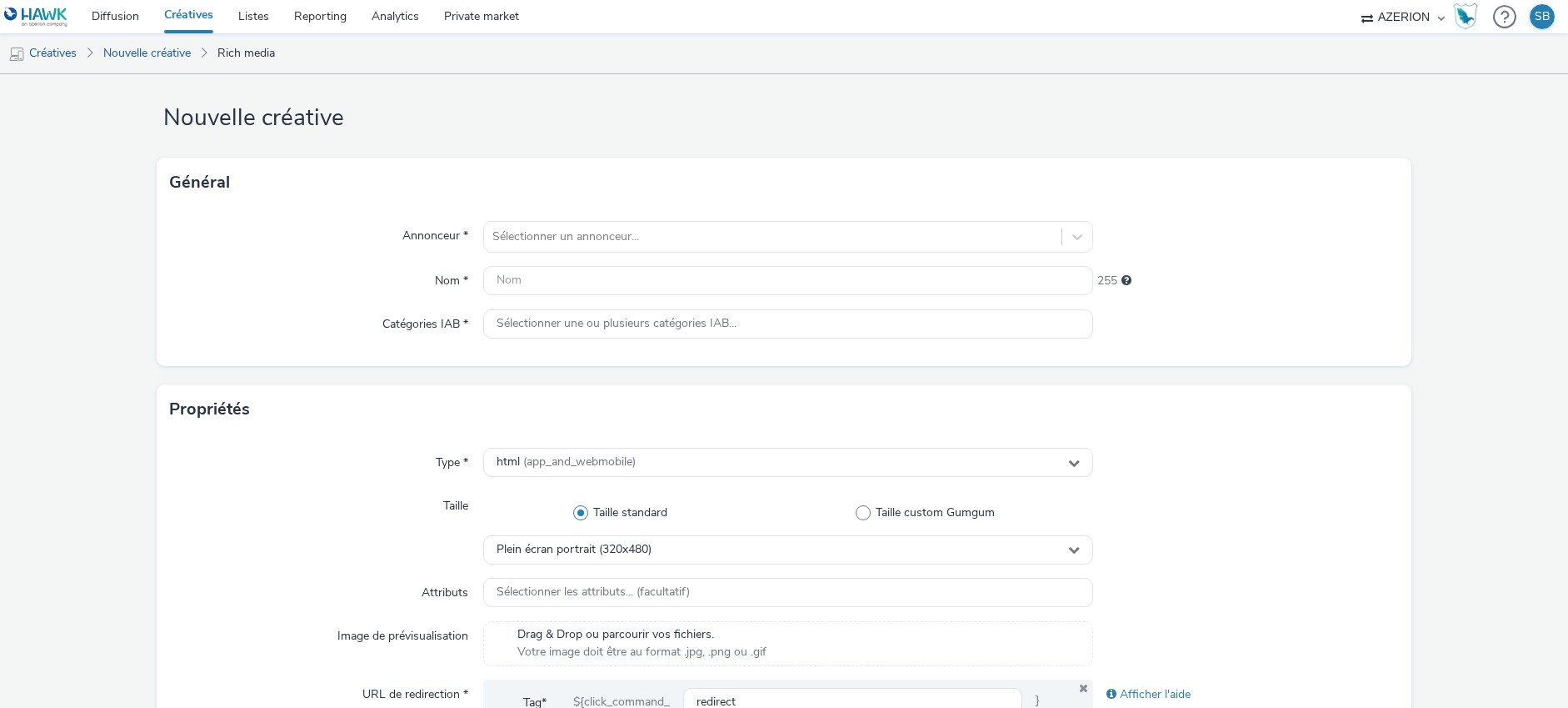
scroll to position [0, 0]
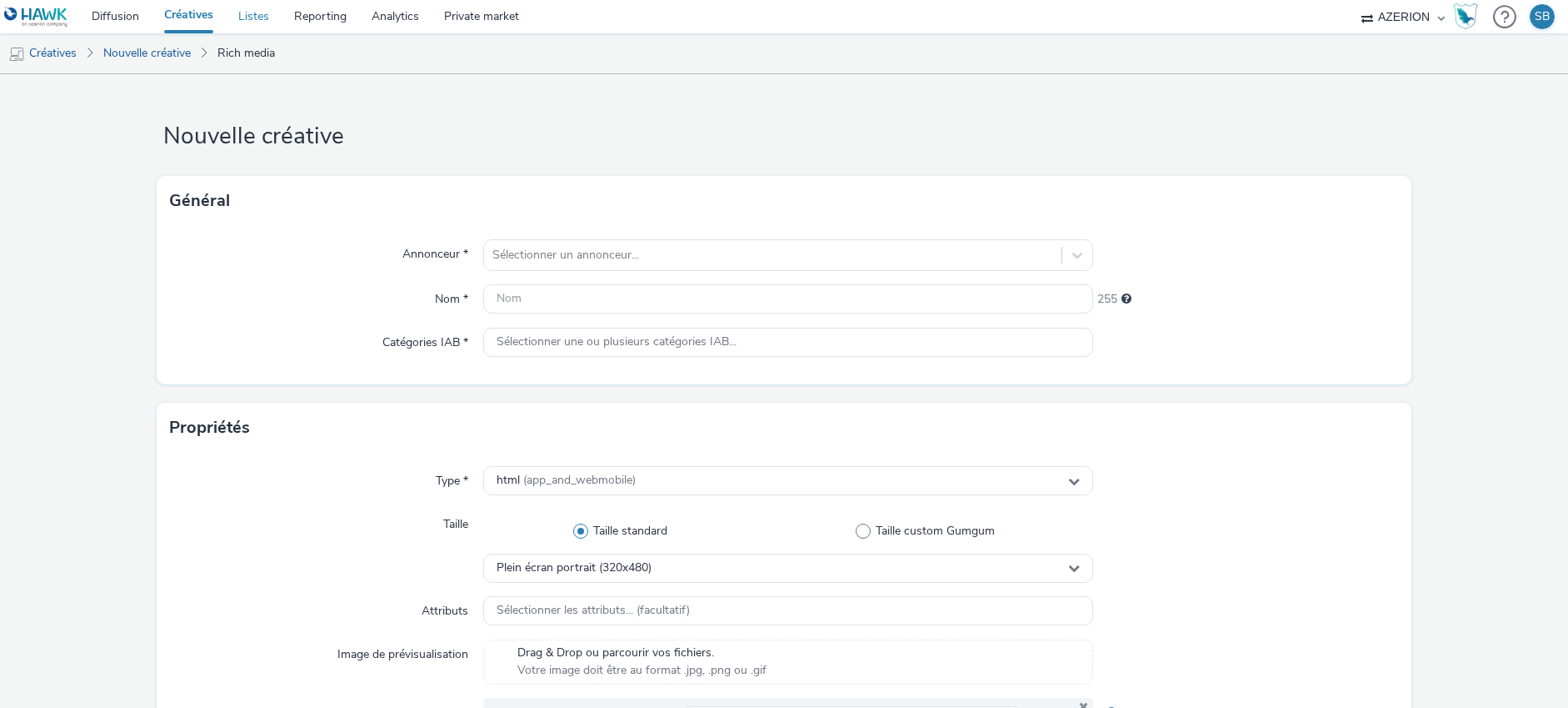
type input "[URL][DOMAIN_NAME]"
click at [529, 300] on input "text" at bounding box center [788, 298] width 610 height 29
paste input "BT_LGJ_DTS"
type input "BT_LGJ_DTS Inter"
click at [581, 260] on div at bounding box center [772, 255] width 560 height 20
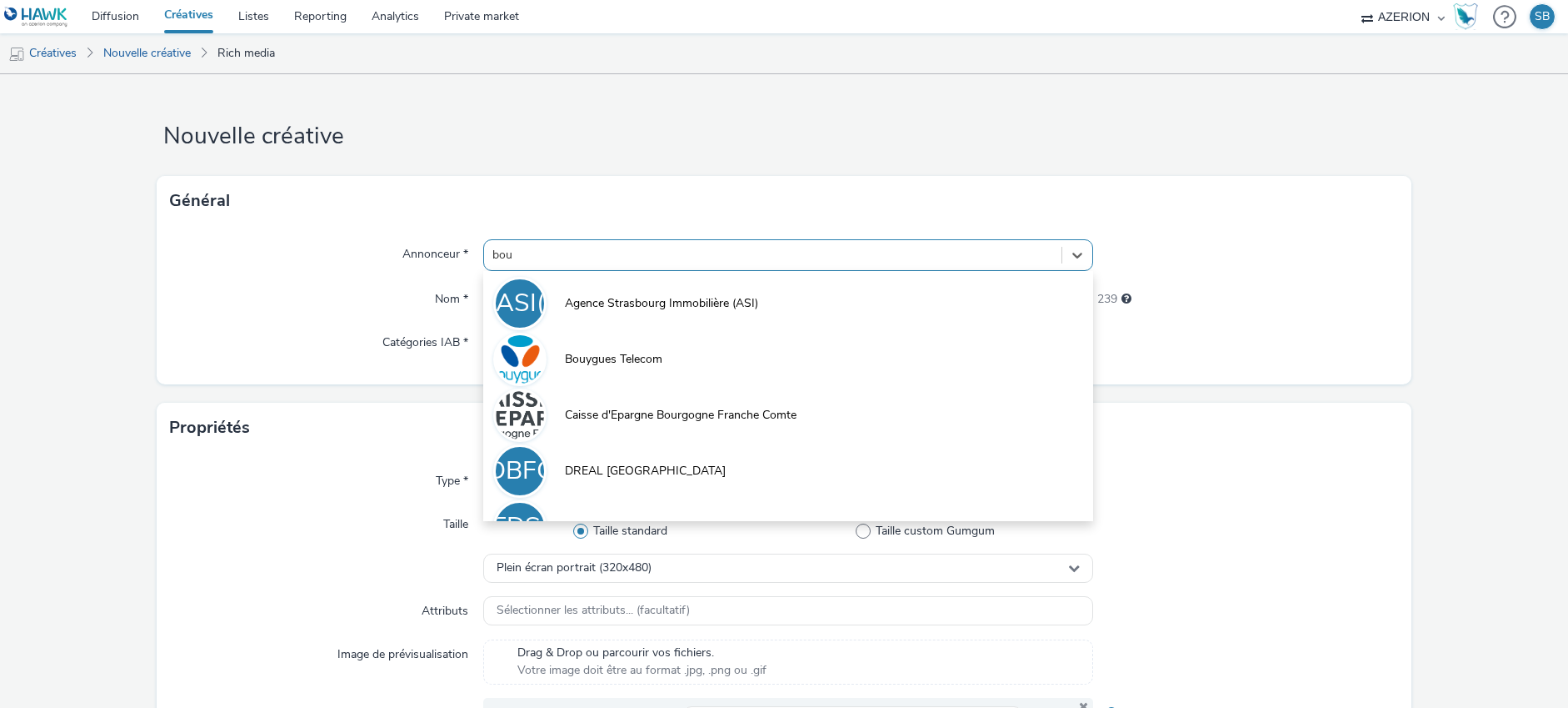
type input "bouy"
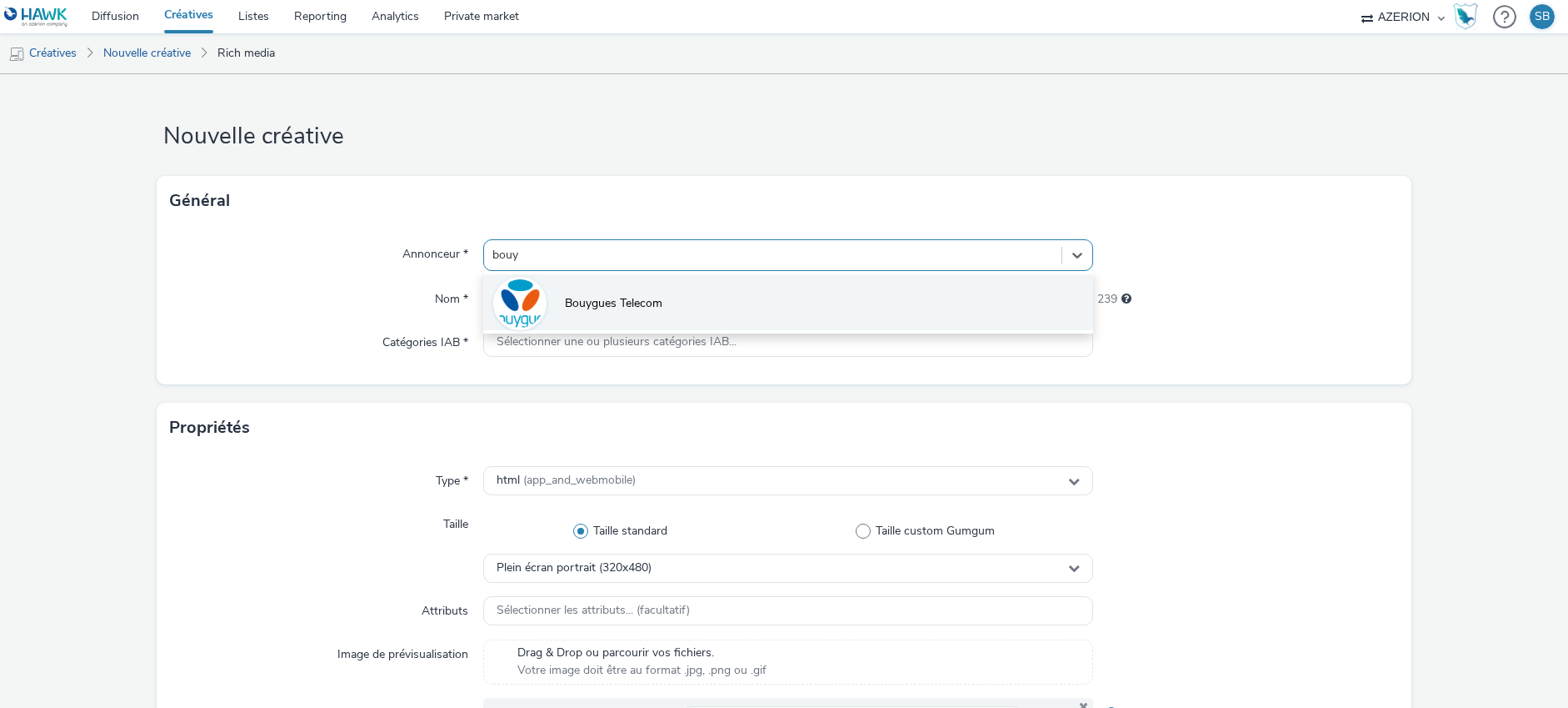
click at [658, 306] on span "Bouygues Telecom" at bounding box center [613, 303] width 98 height 16
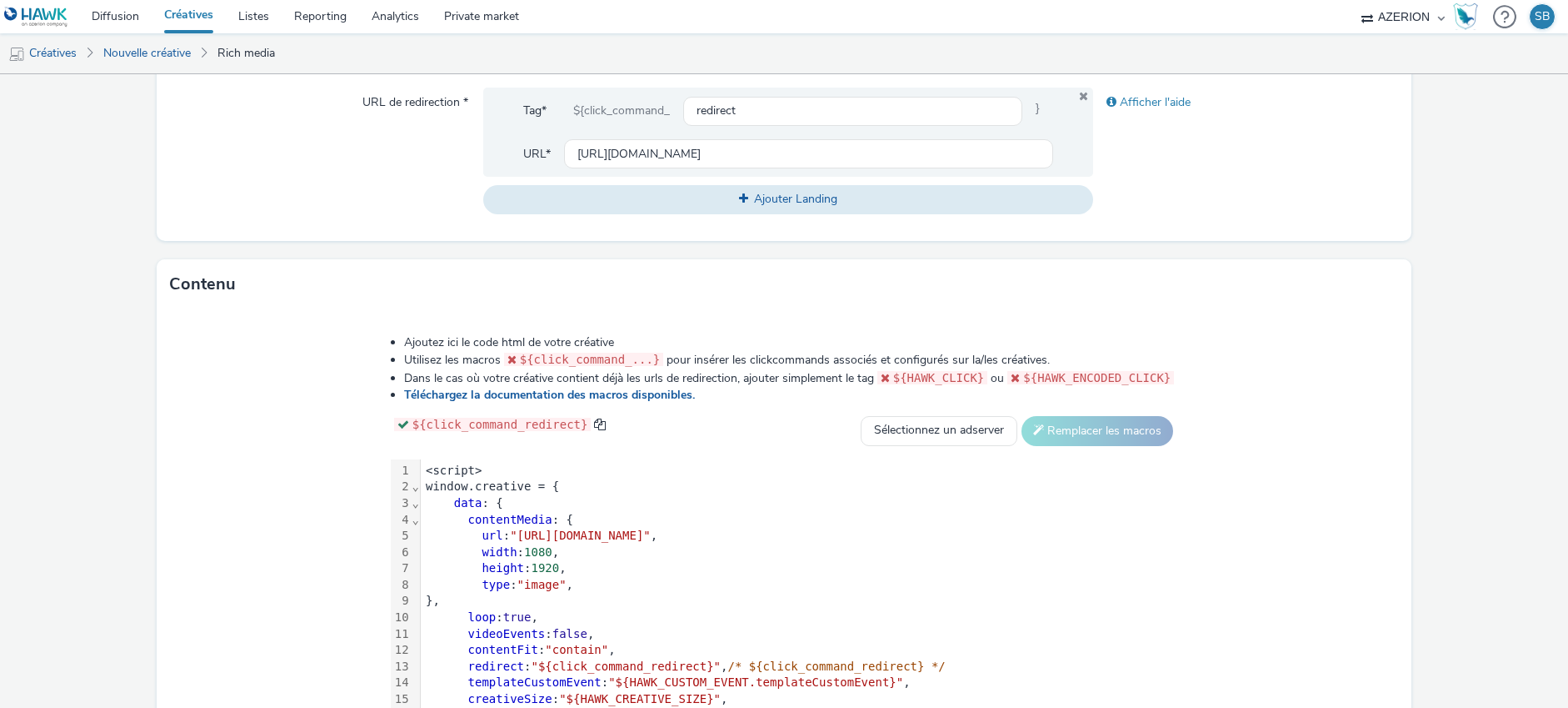
scroll to position [734, 0]
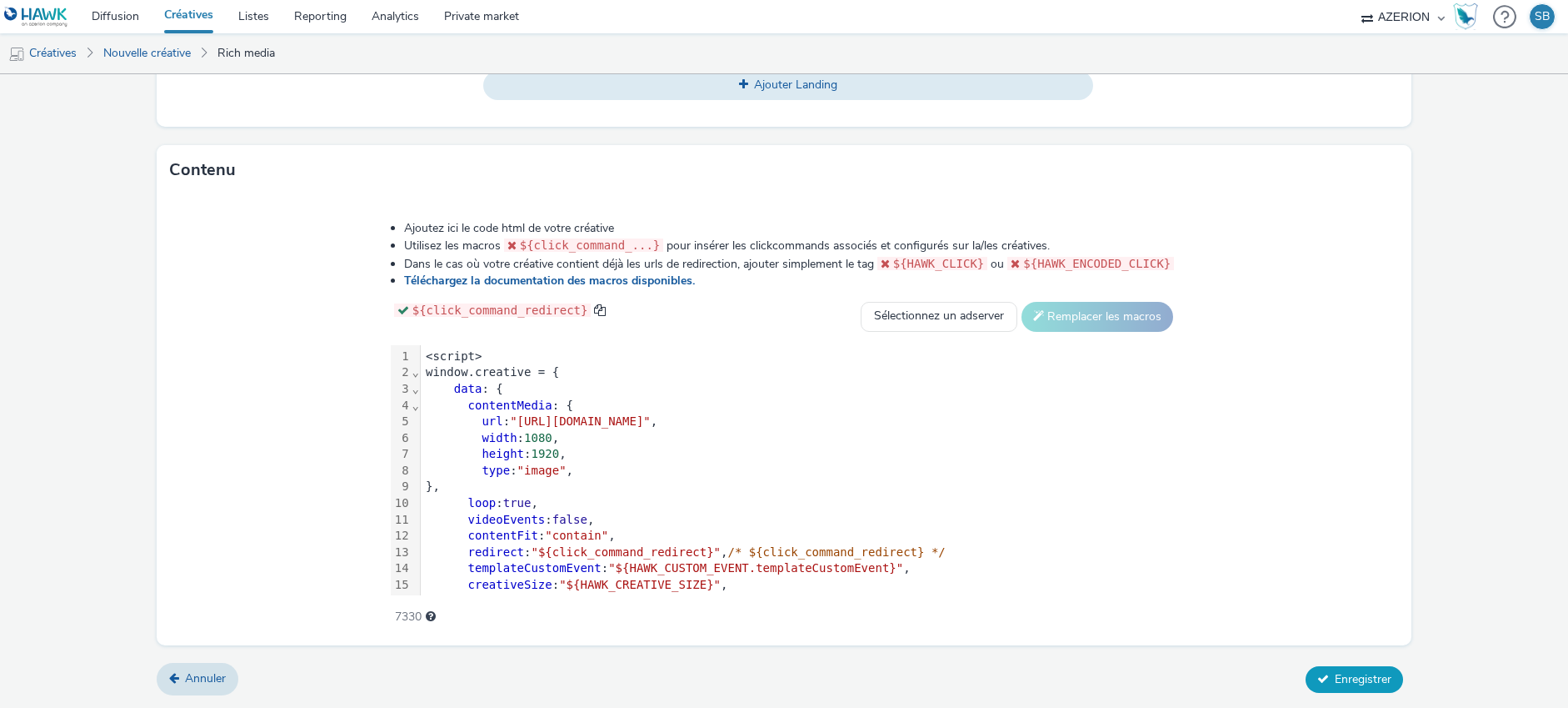
click at [1344, 692] on button "Enregistrer" at bounding box center [1353, 680] width 98 height 27
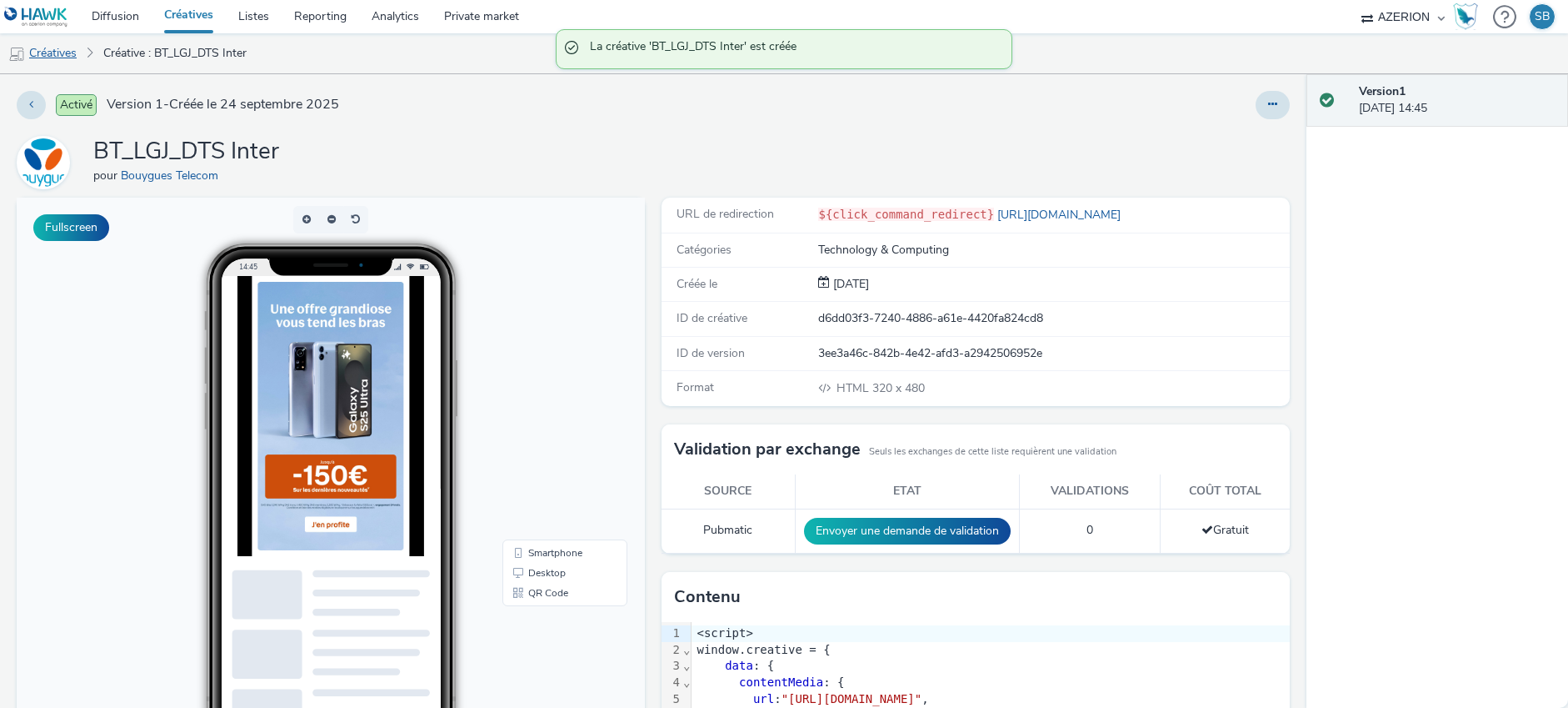
click at [70, 54] on link "Créatives" at bounding box center [43, 52] width 85 height 40
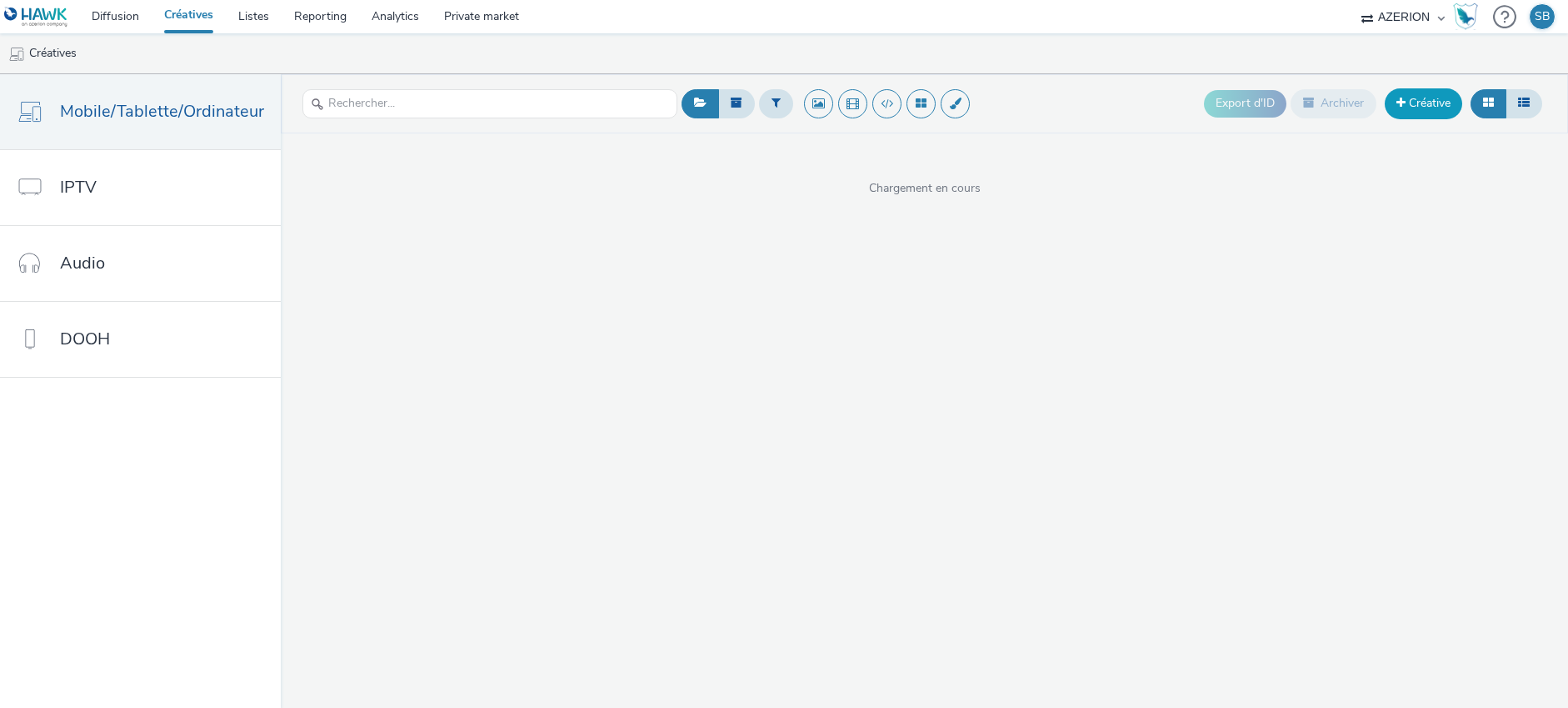
click at [1418, 102] on link "Créative" at bounding box center [1423, 103] width 77 height 30
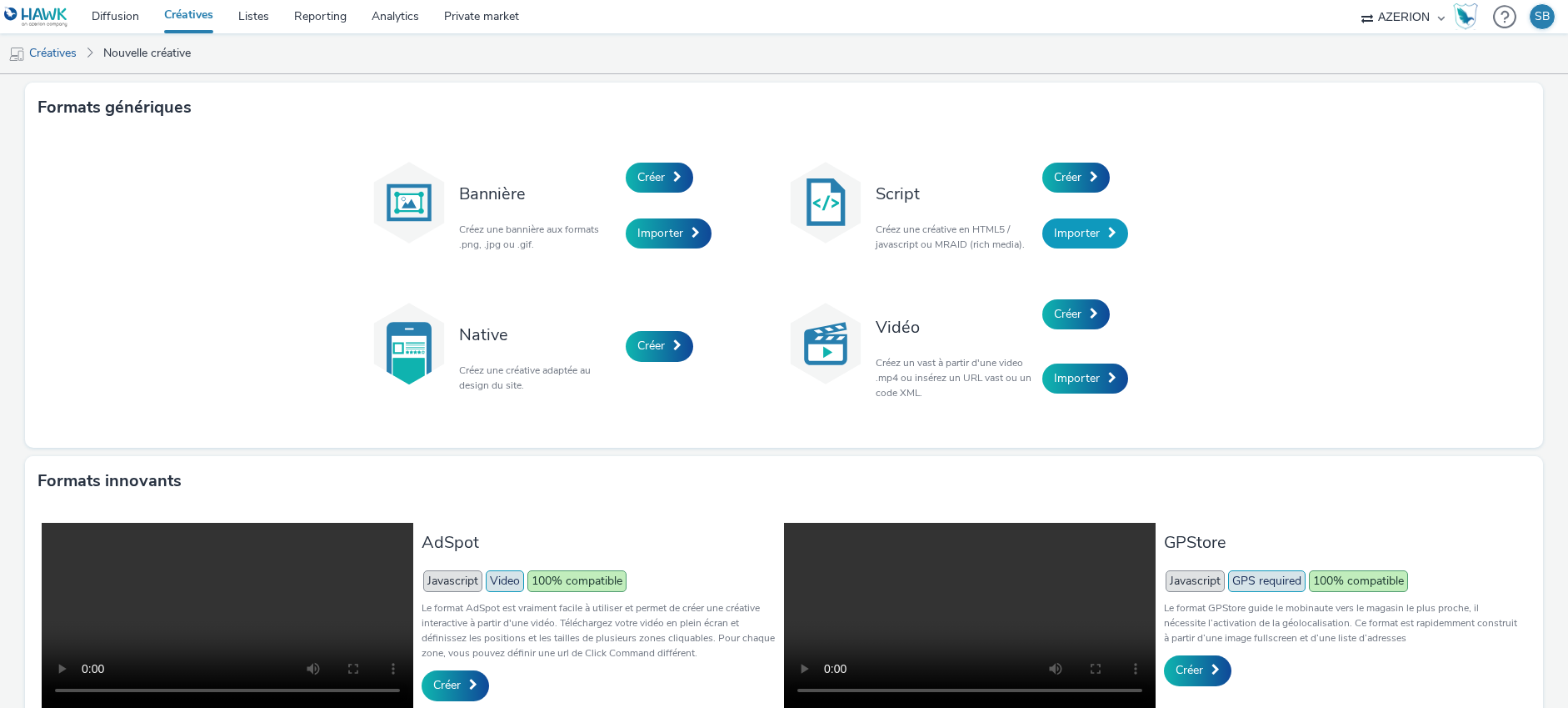
click at [1072, 231] on span "Importer" at bounding box center [1076, 232] width 45 height 15
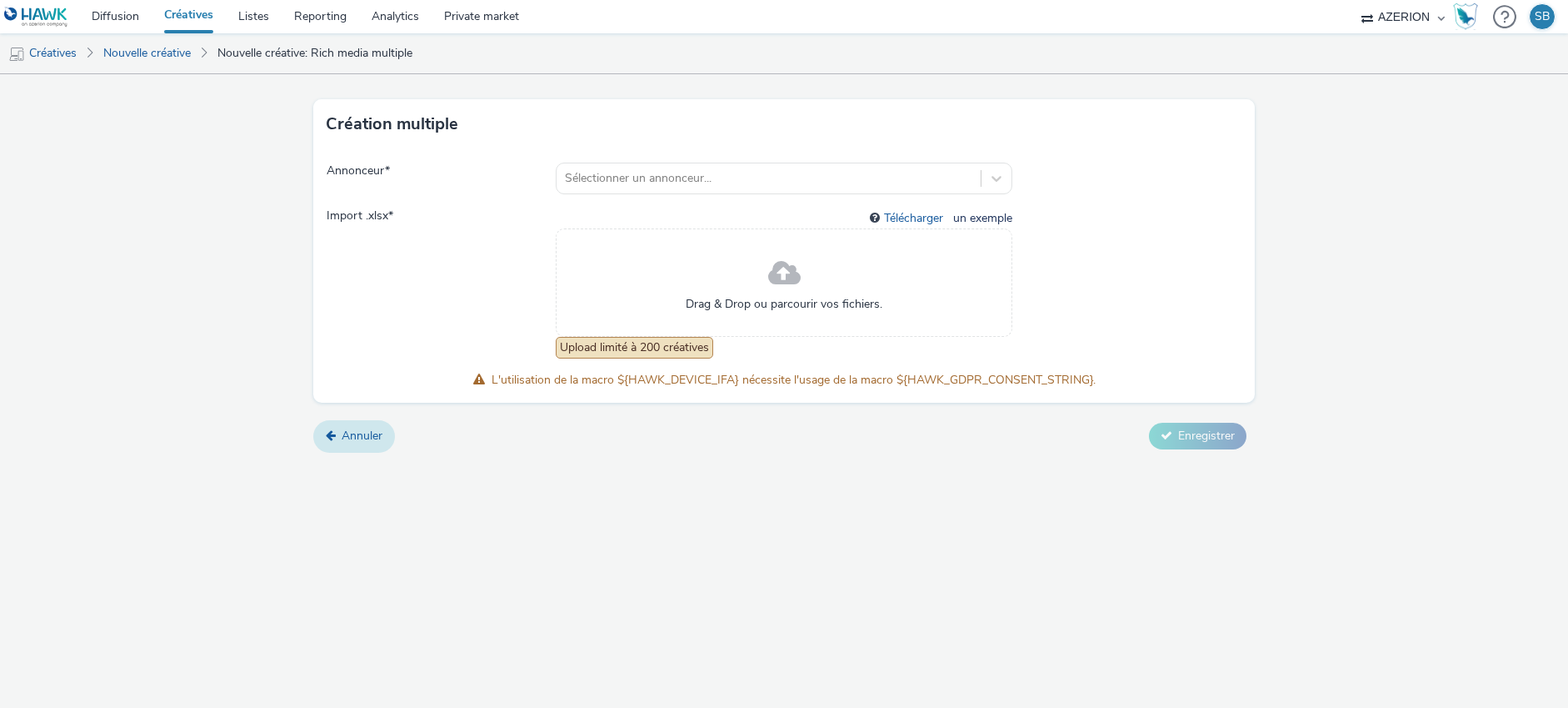
click at [385, 442] on link "Annuler" at bounding box center [354, 436] width 81 height 32
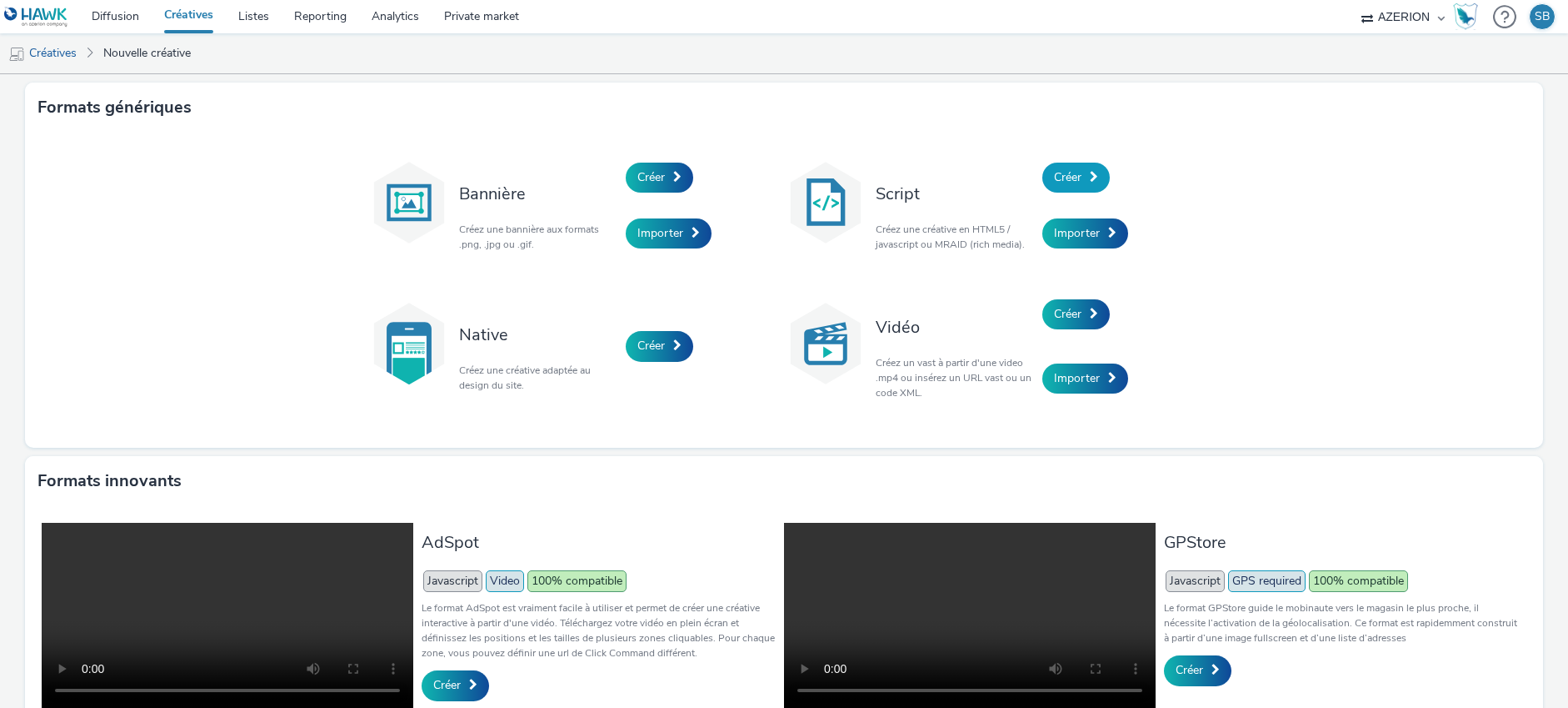
click at [1083, 182] on link "Créer" at bounding box center [1076, 177] width 68 height 30
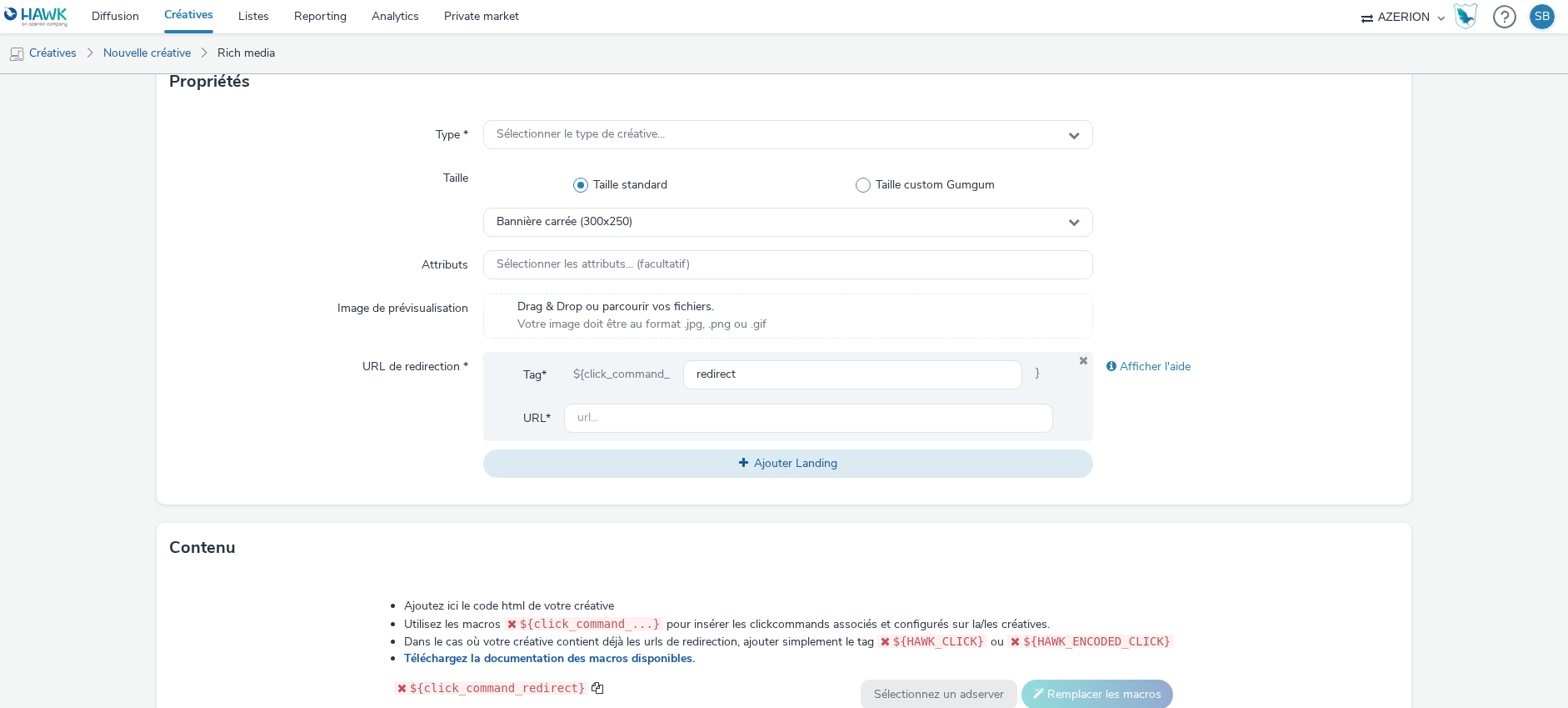
scroll to position [387, 0]
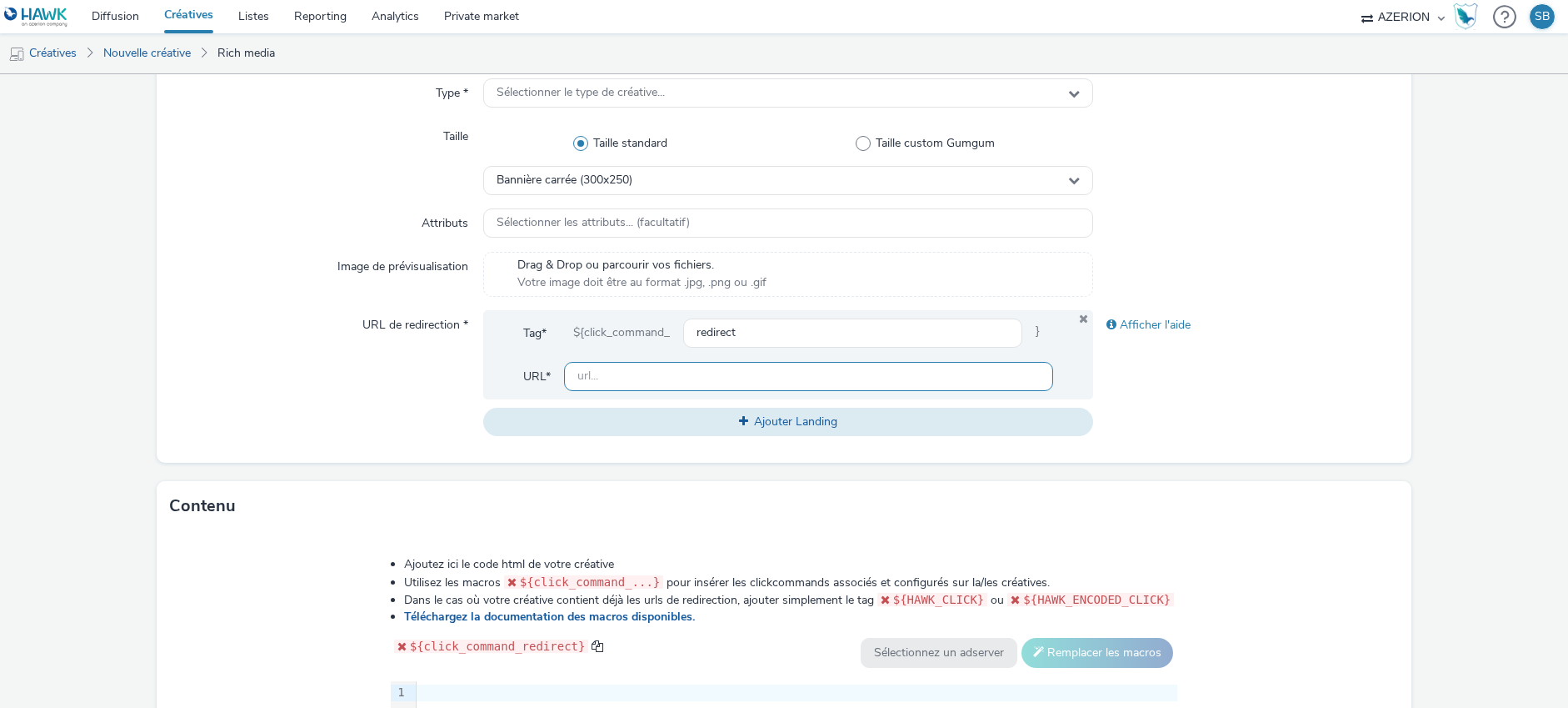
click at [624, 379] on input "text" at bounding box center [808, 376] width 489 height 29
paste input "[URL][DOMAIN_NAME]"
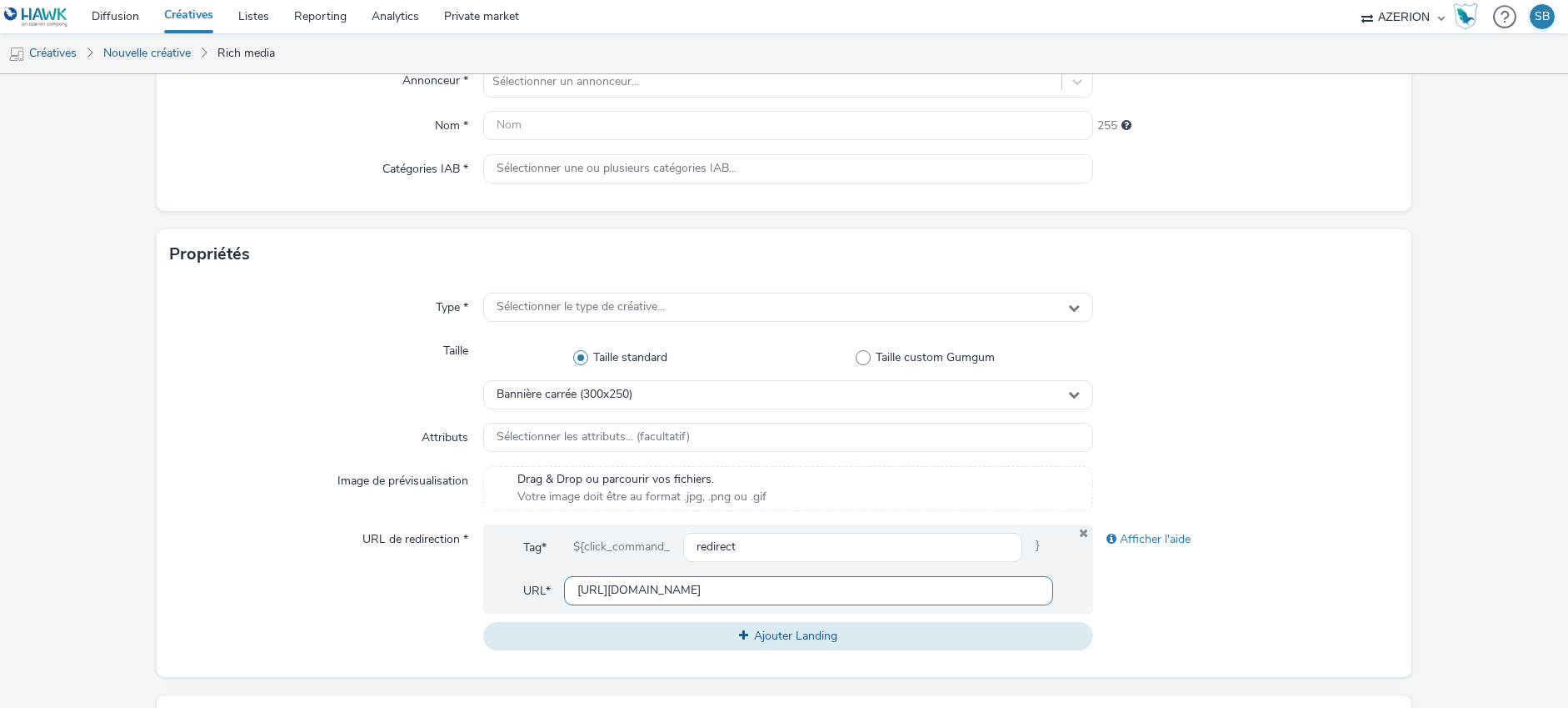
scroll to position [0, 0]
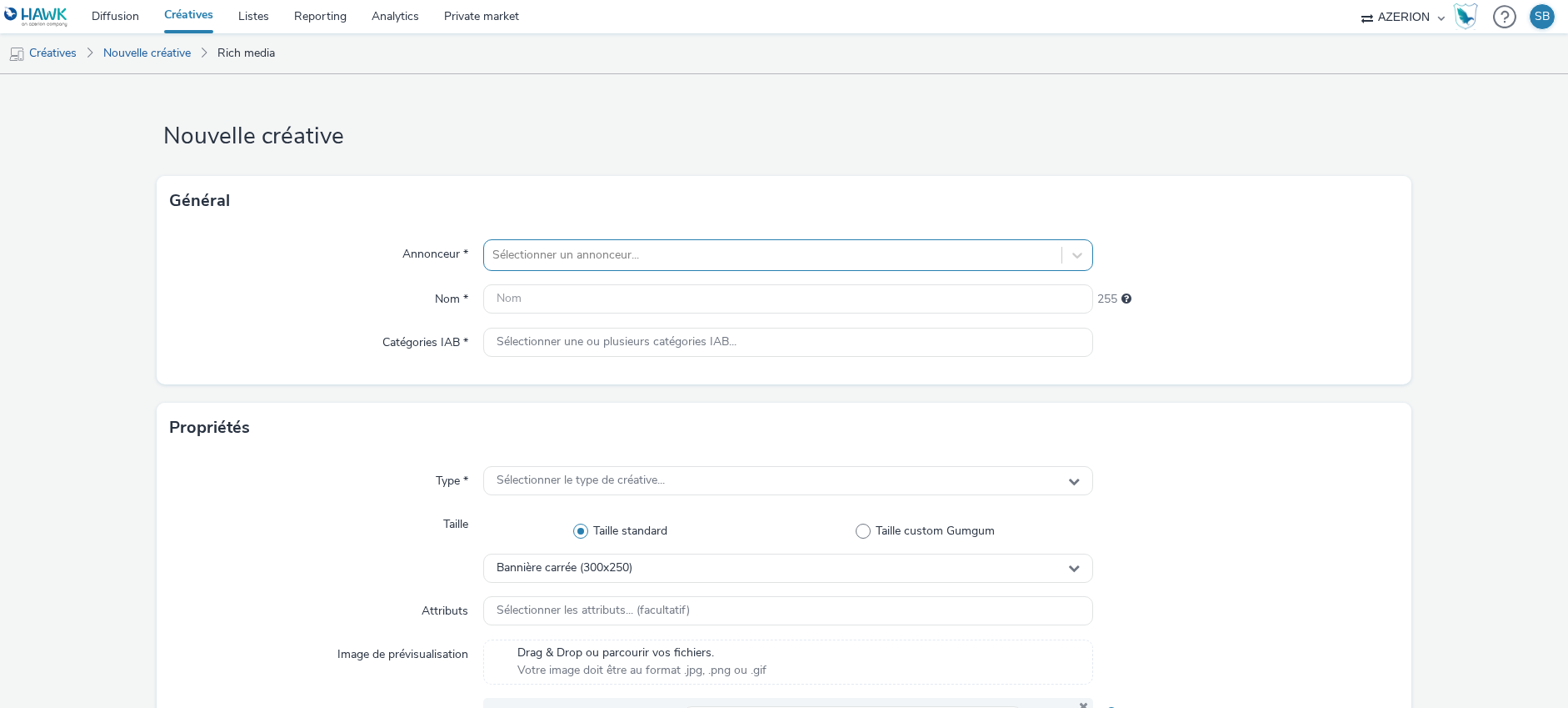
type input "[URL][DOMAIN_NAME]"
click at [573, 261] on div at bounding box center [772, 255] width 560 height 20
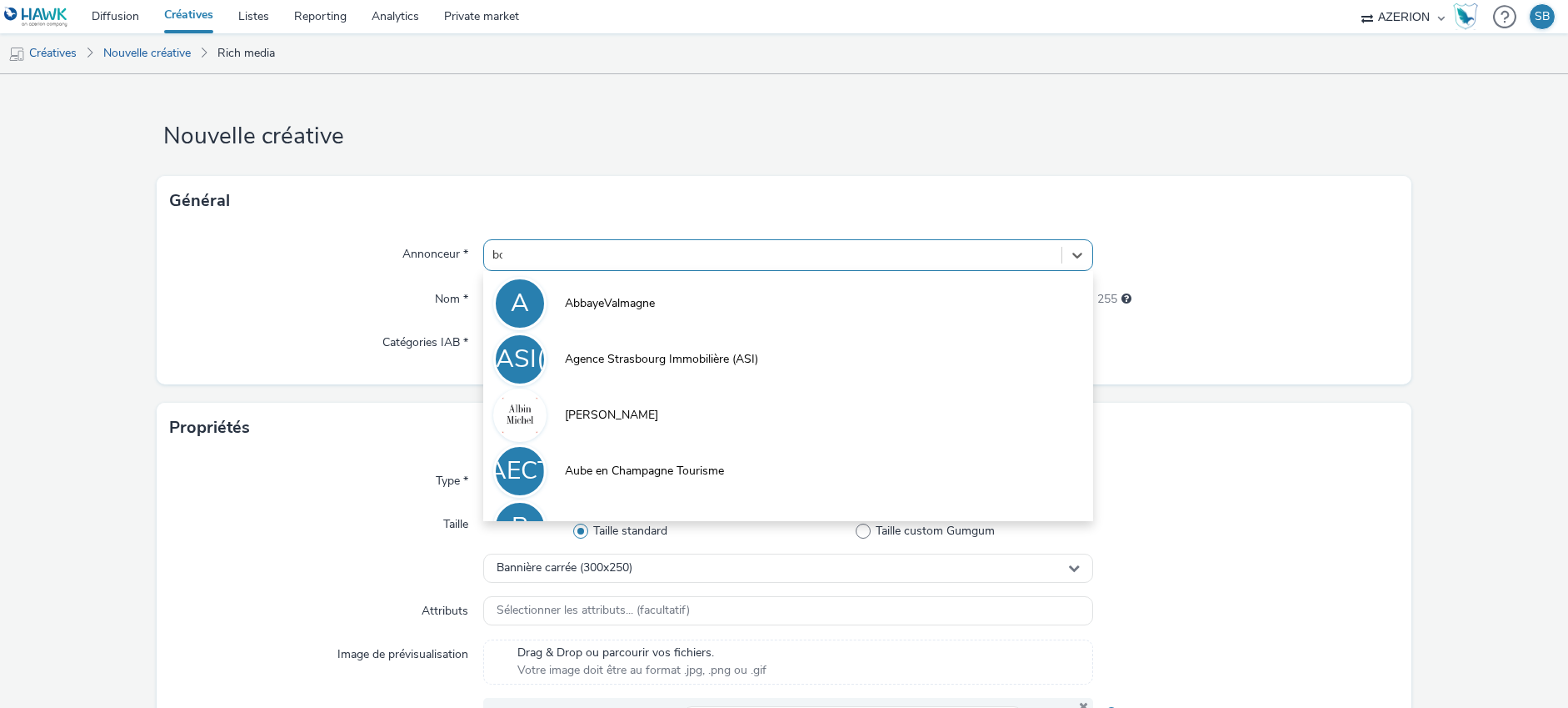
type input "bou"
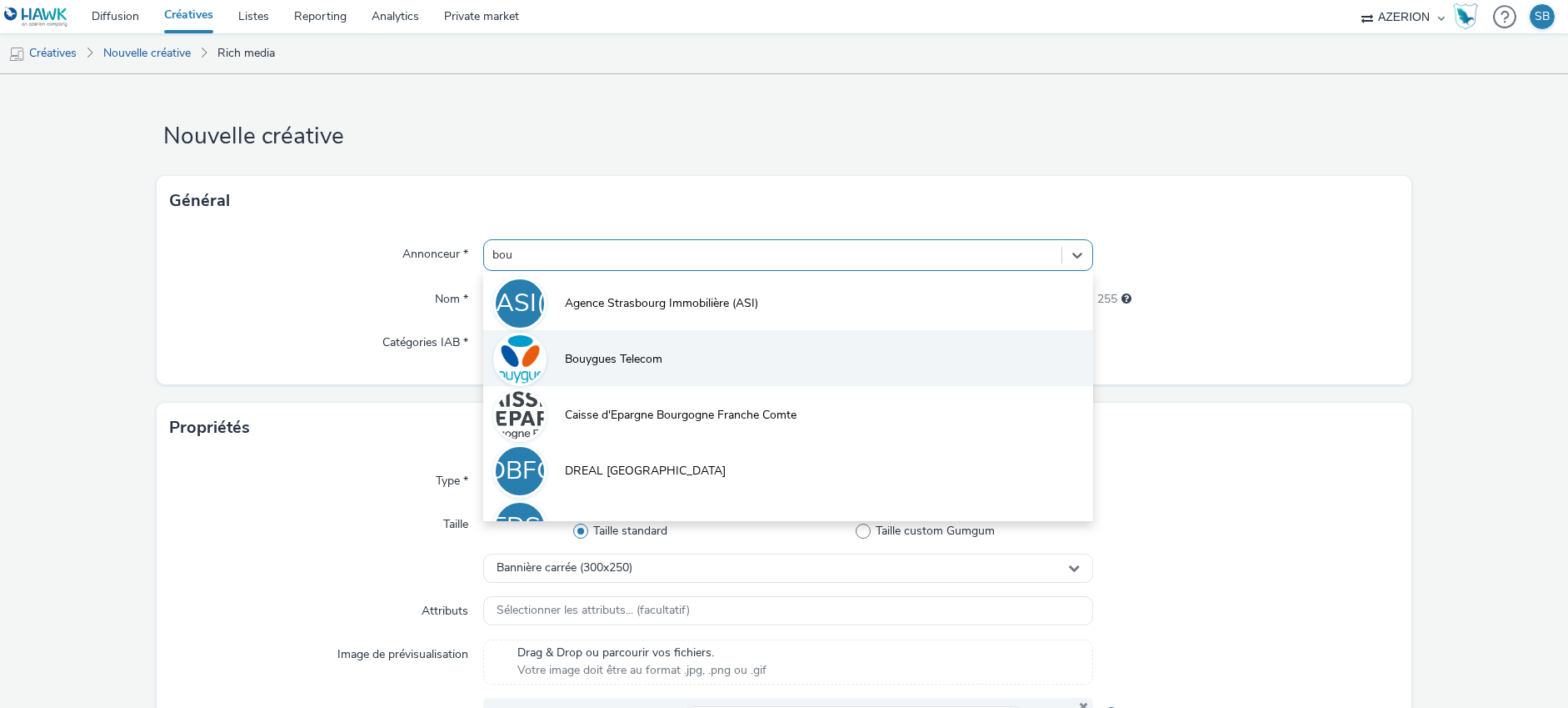
click at [607, 345] on li "Bouygues Telecom" at bounding box center [788, 358] width 610 height 56
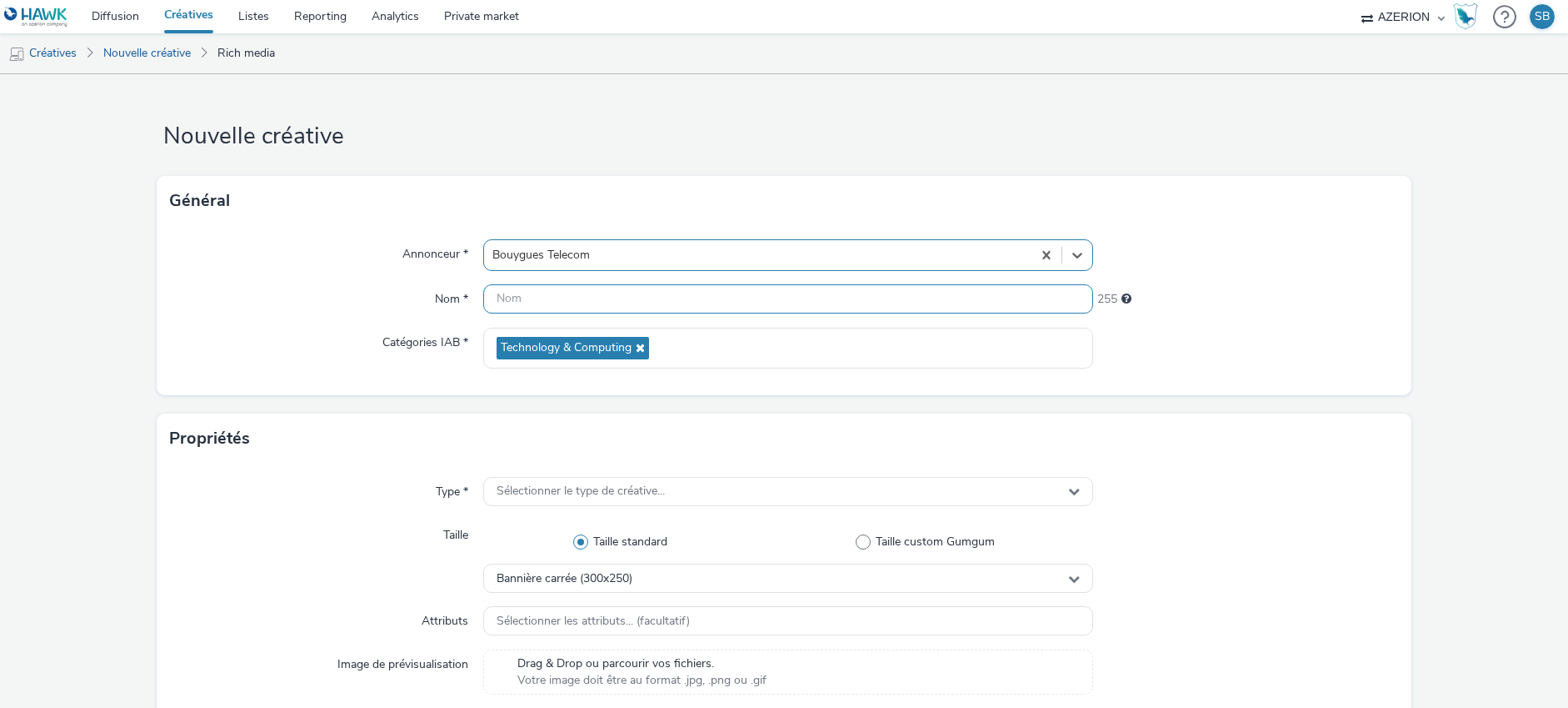
click at [550, 302] on input "text" at bounding box center [788, 298] width 610 height 29
paste input "BT_LGJ_DTS"
type input "BT_LGJ_DTS MPU"
click at [553, 496] on span "Sélectionner le type de créative..." at bounding box center [581, 491] width 168 height 15
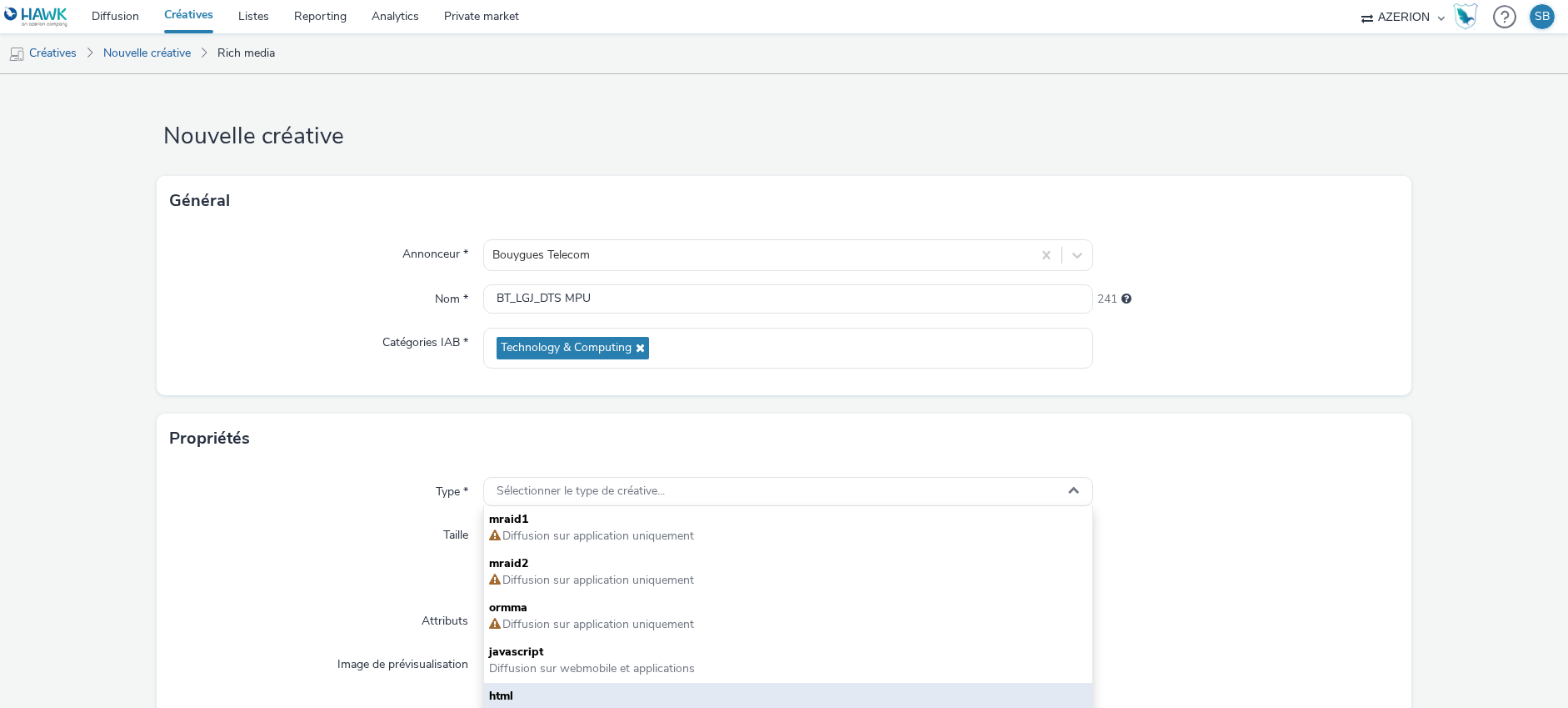
click at [547, 683] on div "html Diffusion sur webmobile et applications" at bounding box center [788, 705] width 608 height 45
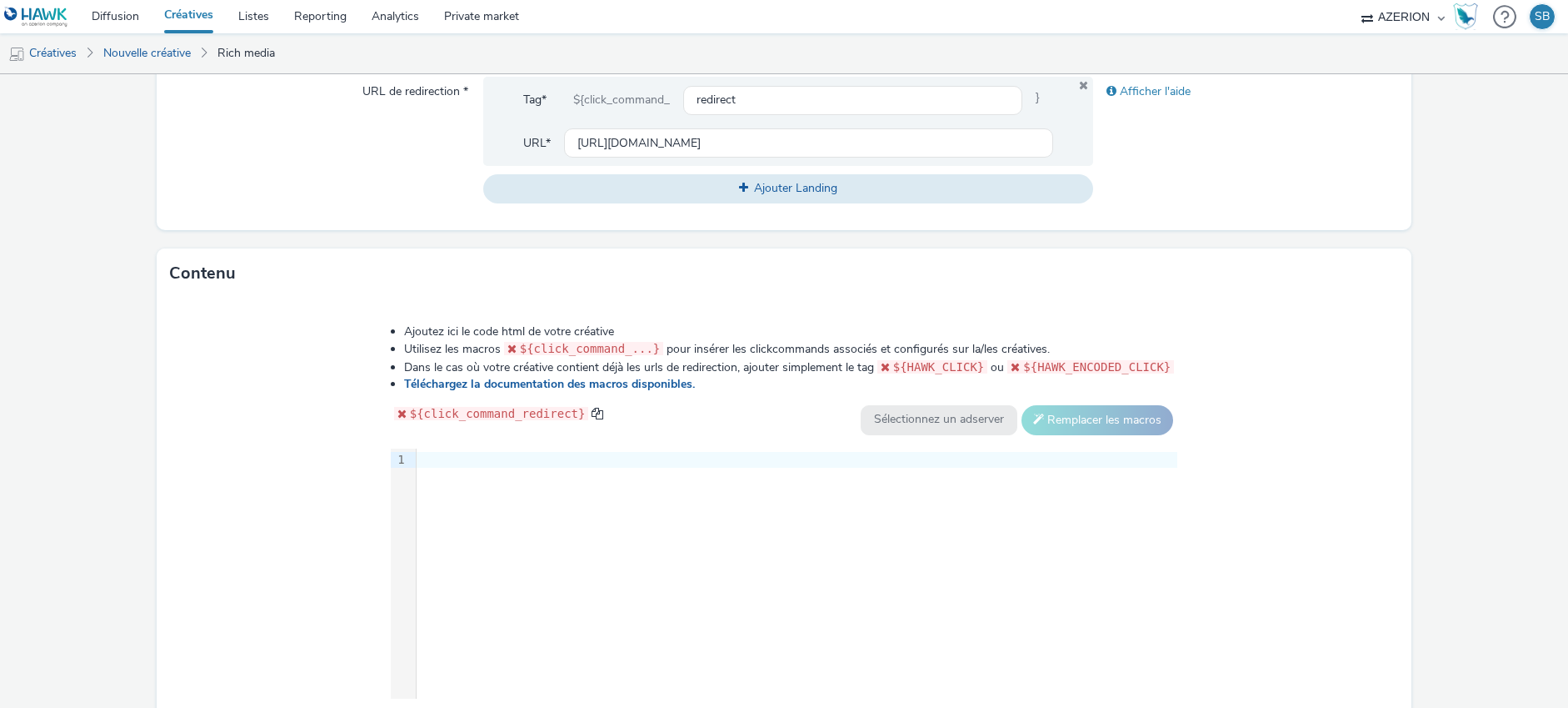
scroll to position [674, 0]
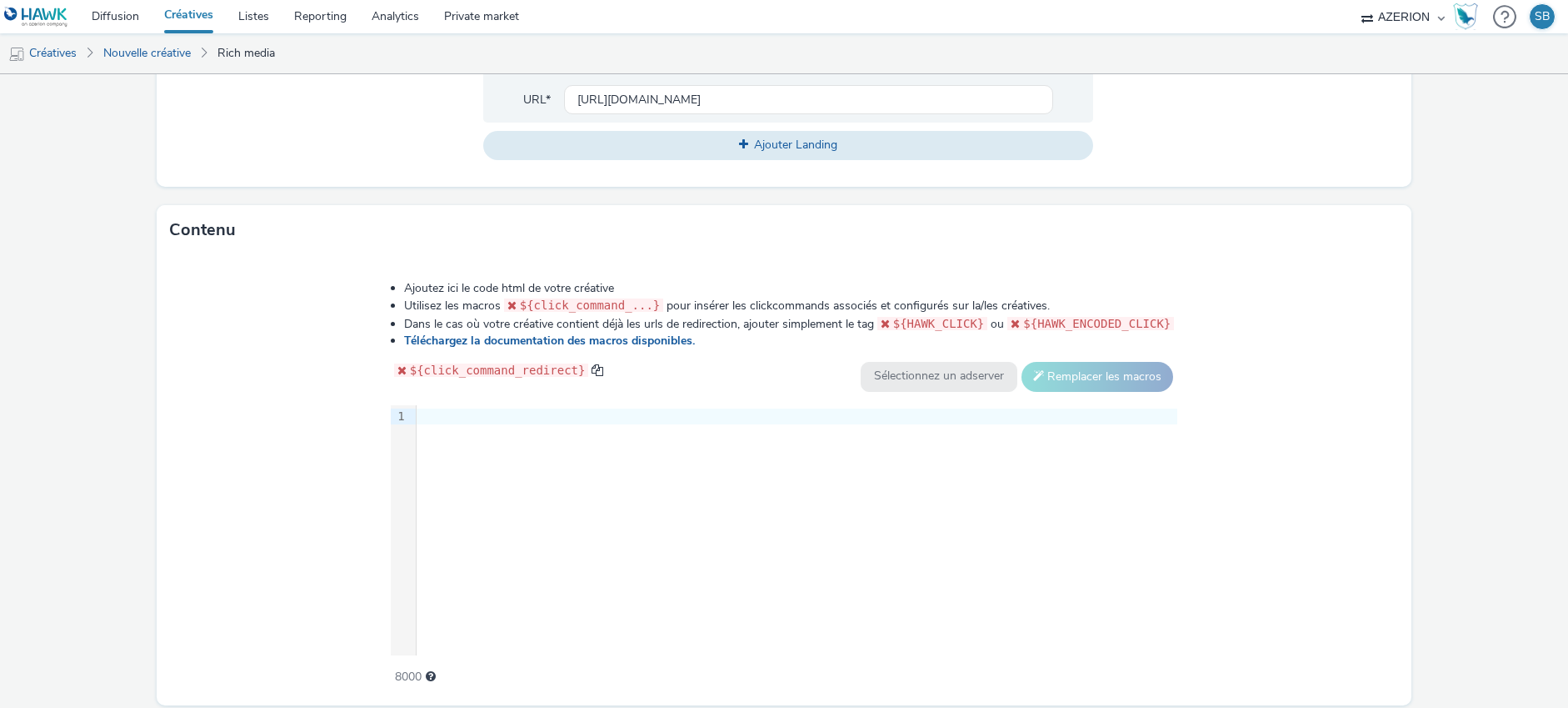
click at [502, 418] on div at bounding box center [797, 416] width 761 height 16
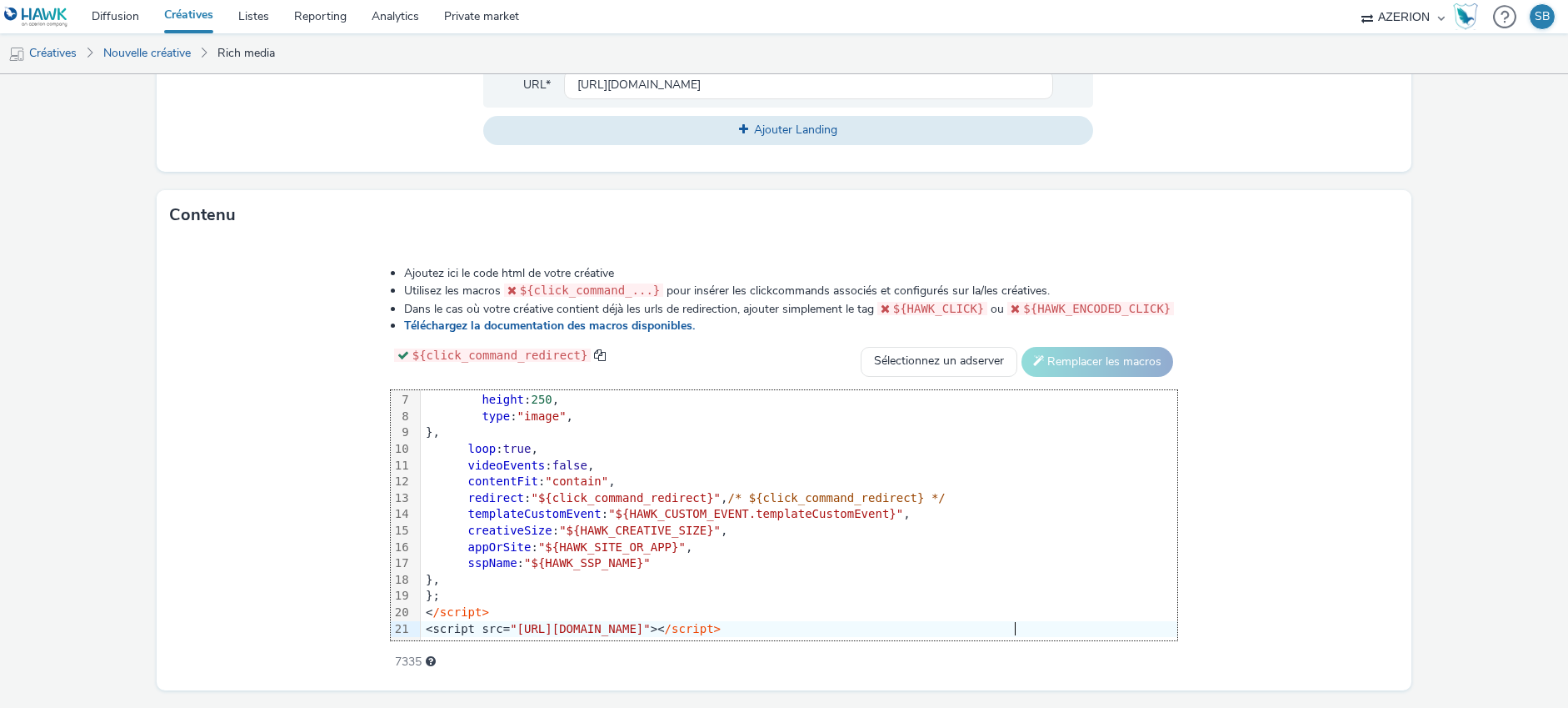
scroll to position [734, 0]
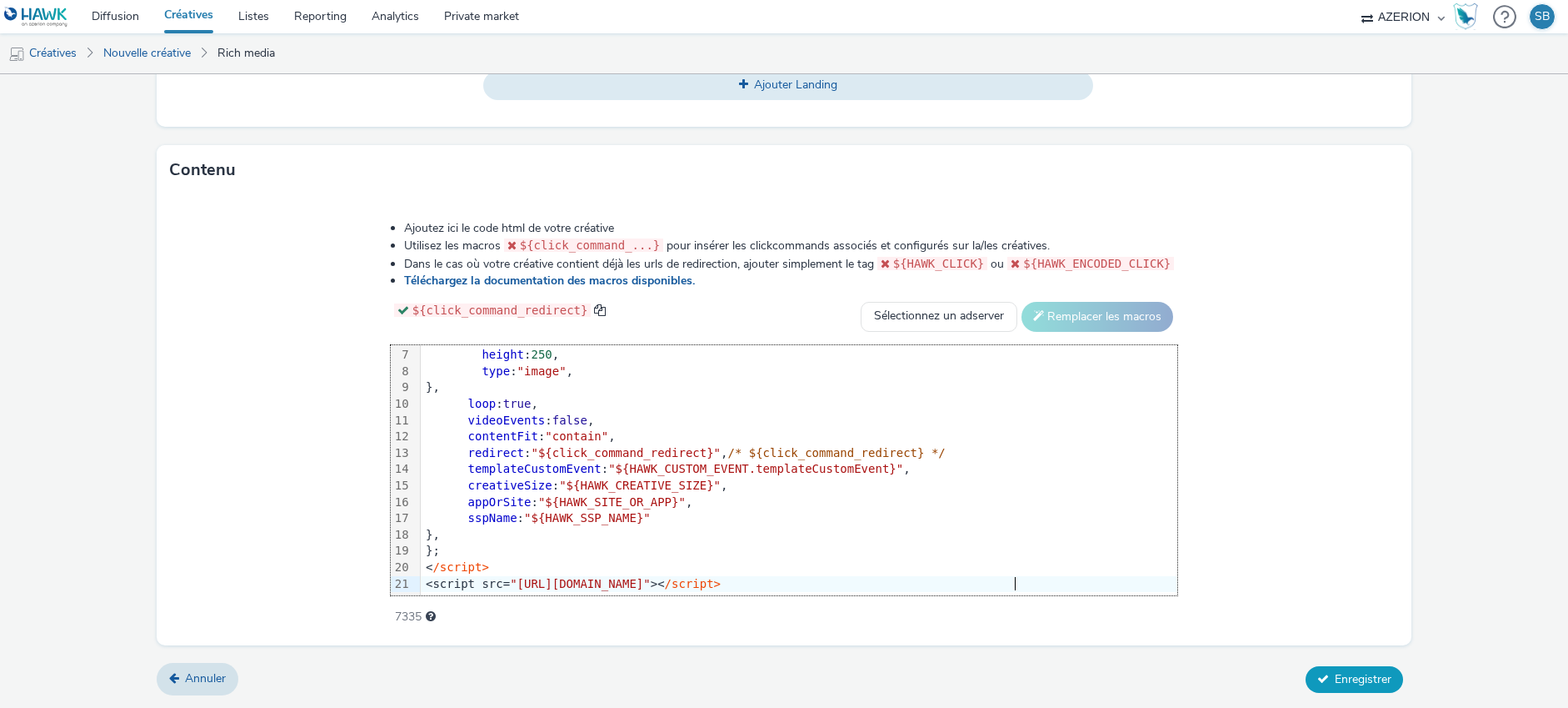
click at [1323, 675] on icon at bounding box center [1323, 678] width 12 height 12
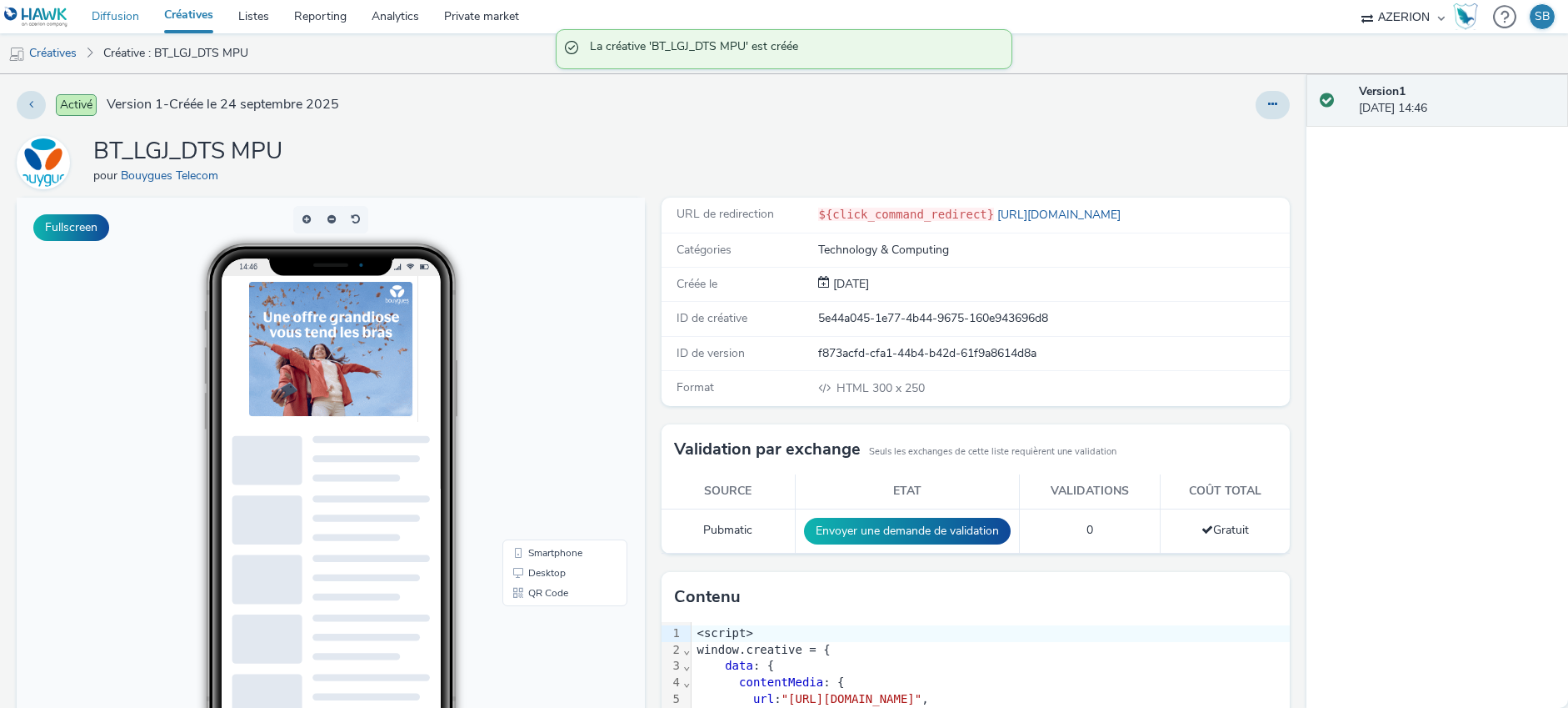
click at [135, 18] on link "Diffusion" at bounding box center [115, 16] width 73 height 33
